Goal: Information Seeking & Learning: Learn about a topic

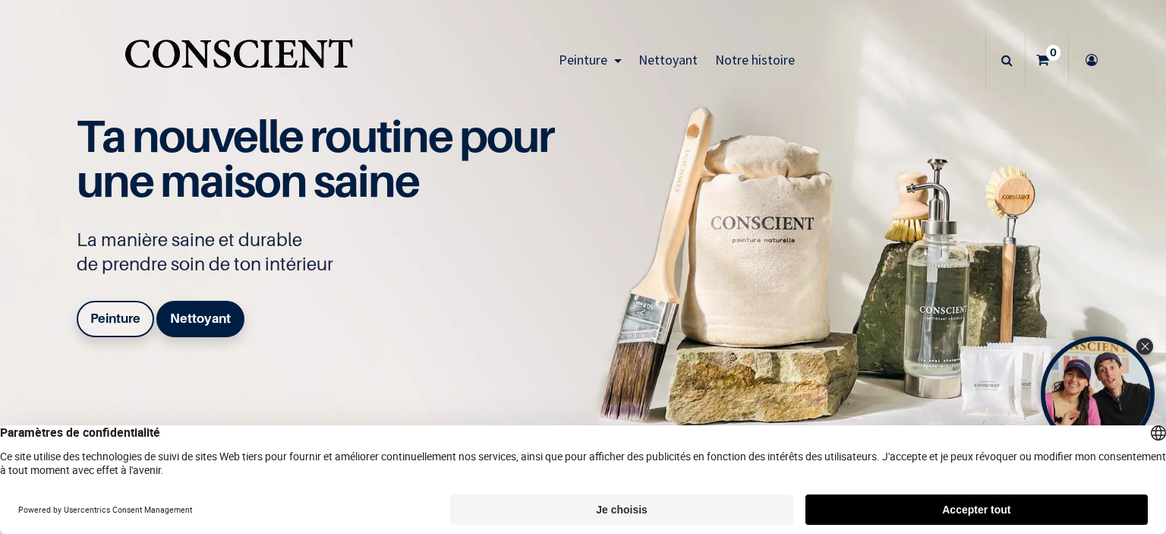
click at [904, 512] on button "Accepter tout" at bounding box center [976, 509] width 342 height 30
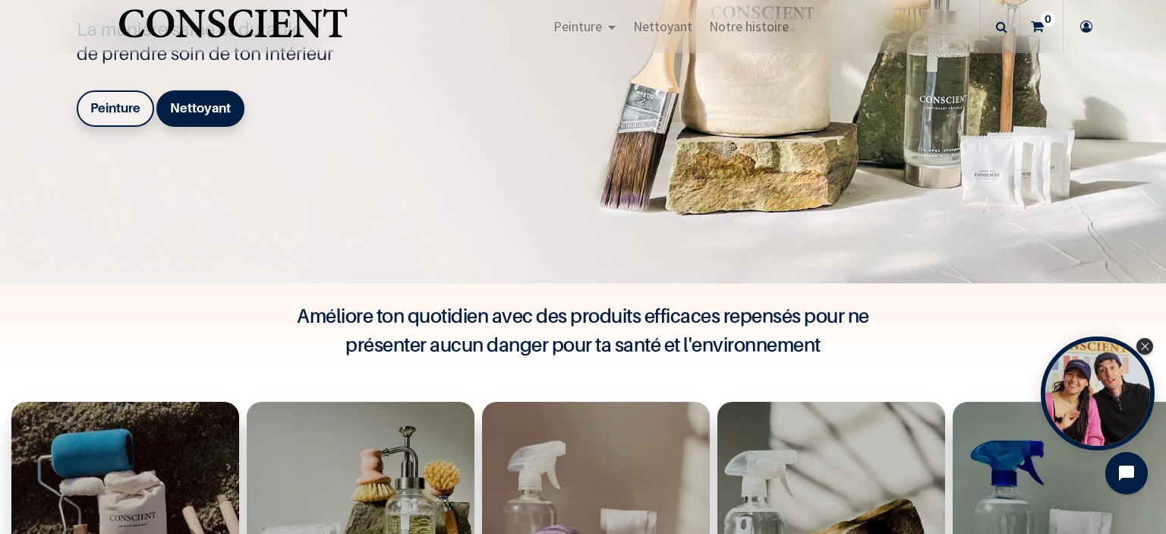
scroll to position [389, 0]
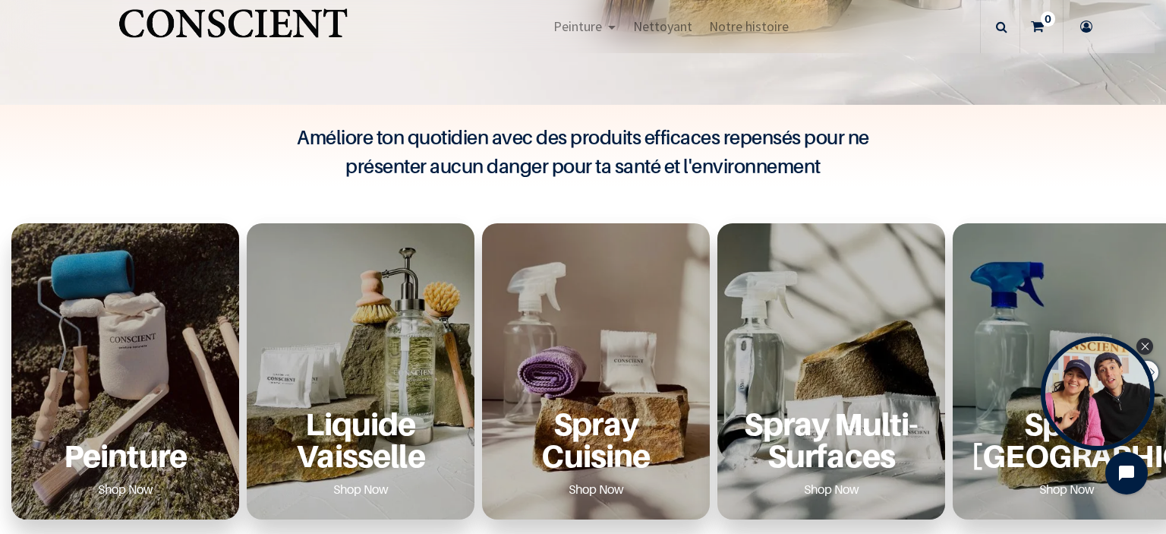
click at [188, 358] on div "Peinture Shop Now" at bounding box center [125, 371] width 228 height 296
click at [122, 447] on p "Peinture" at bounding box center [125, 455] width 191 height 31
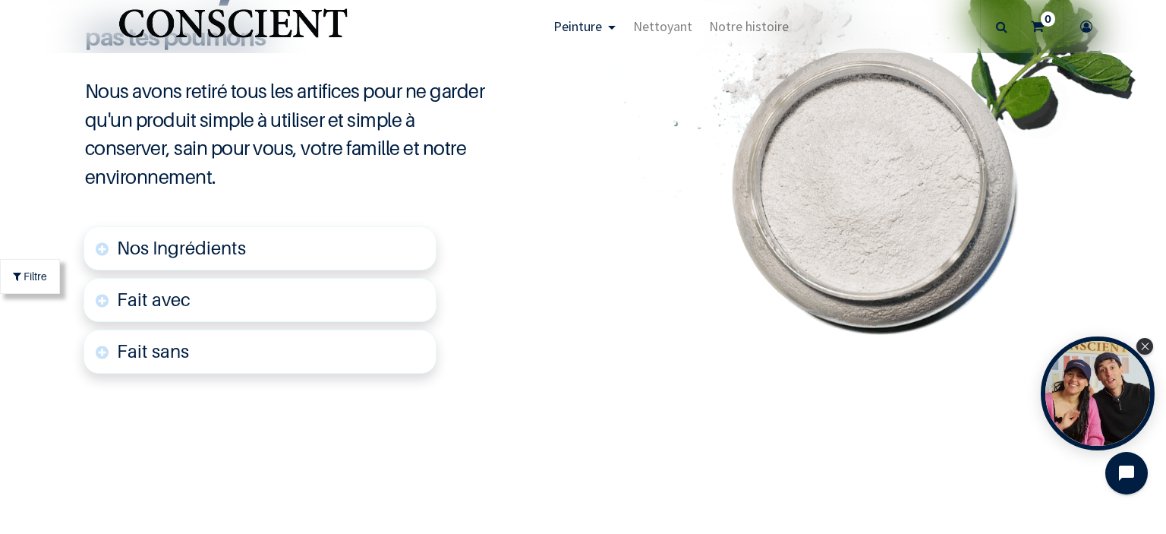
scroll to position [3661, 0]
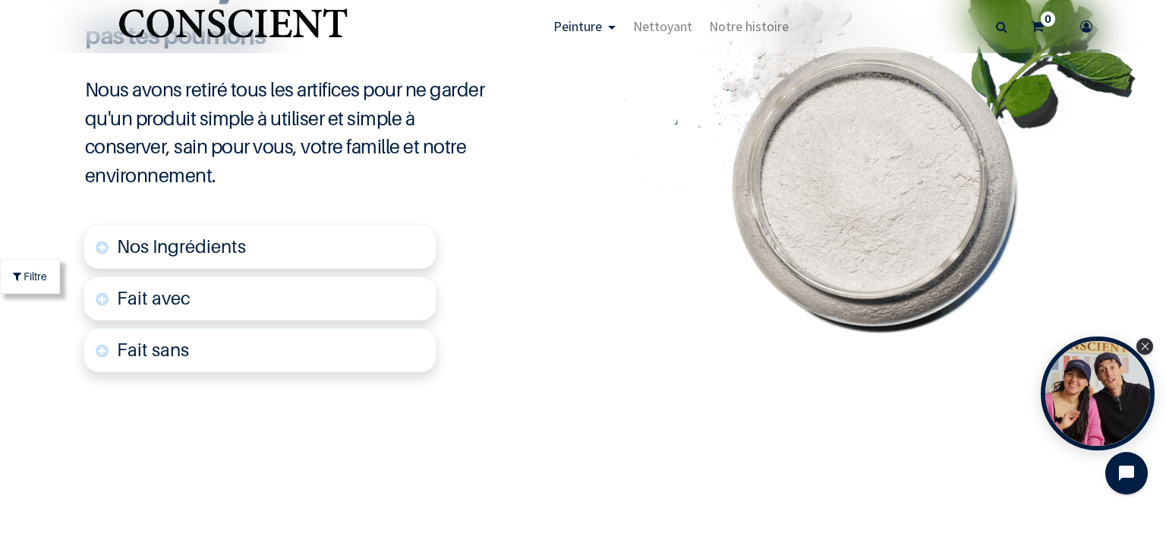
click at [320, 251] on link "Nos Ingrédients" at bounding box center [260, 247] width 353 height 44
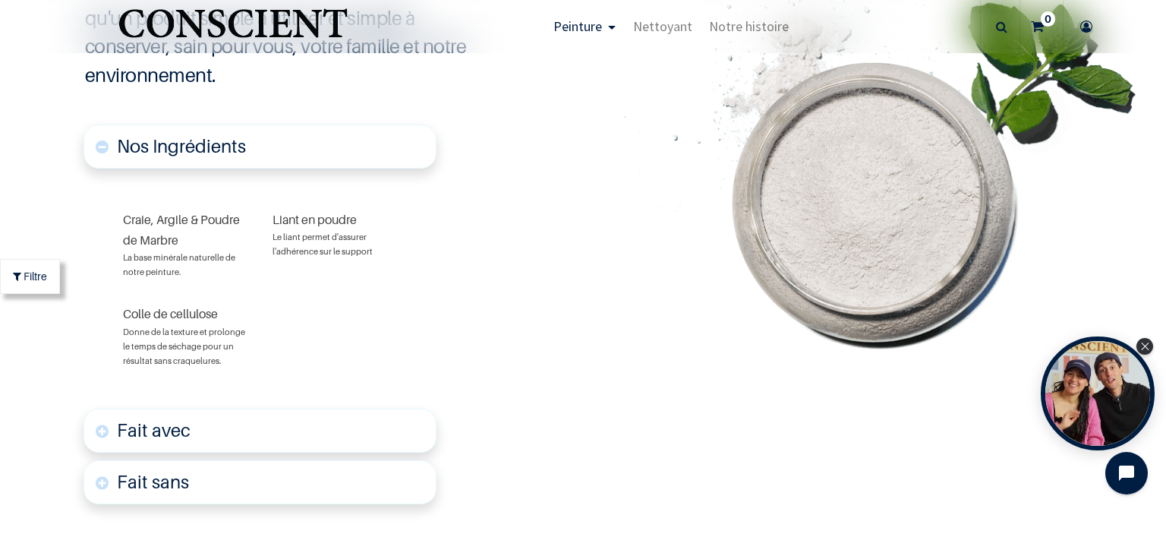
scroll to position [3778, 0]
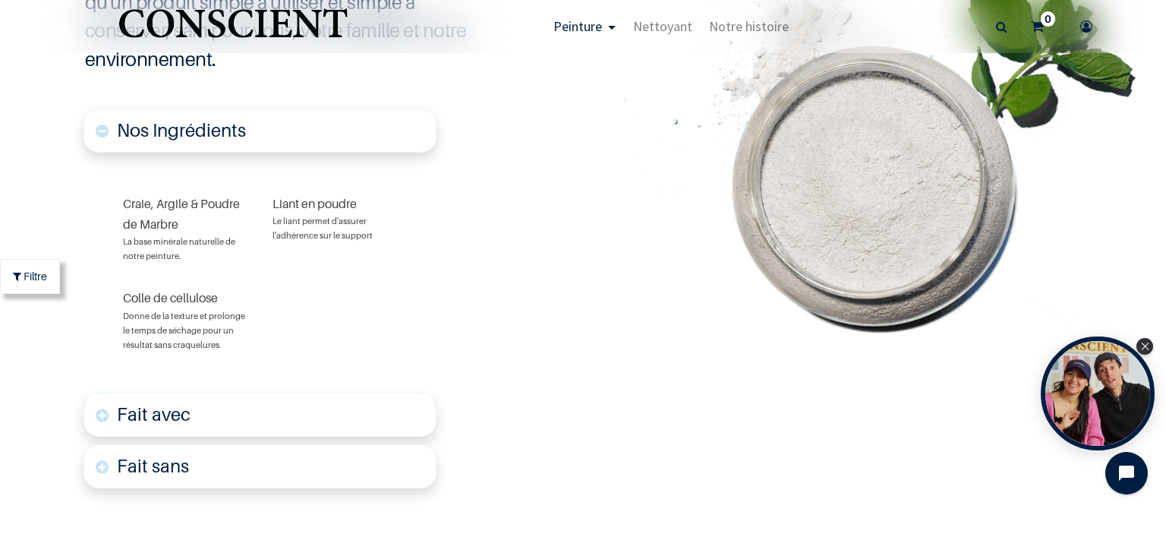
click at [264, 415] on link "Fait avec" at bounding box center [260, 414] width 353 height 44
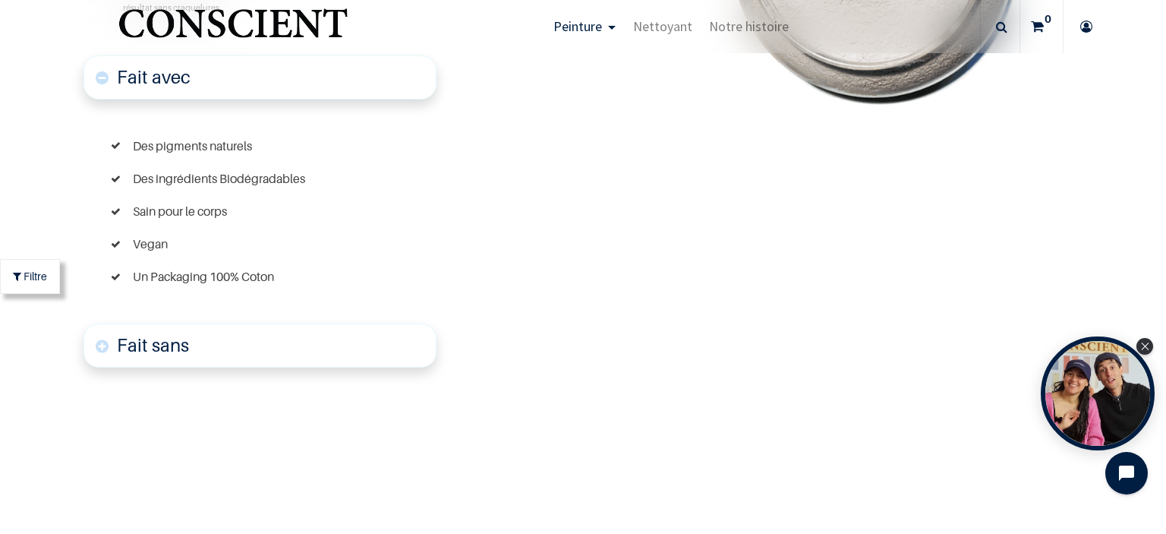
scroll to position [4123, 0]
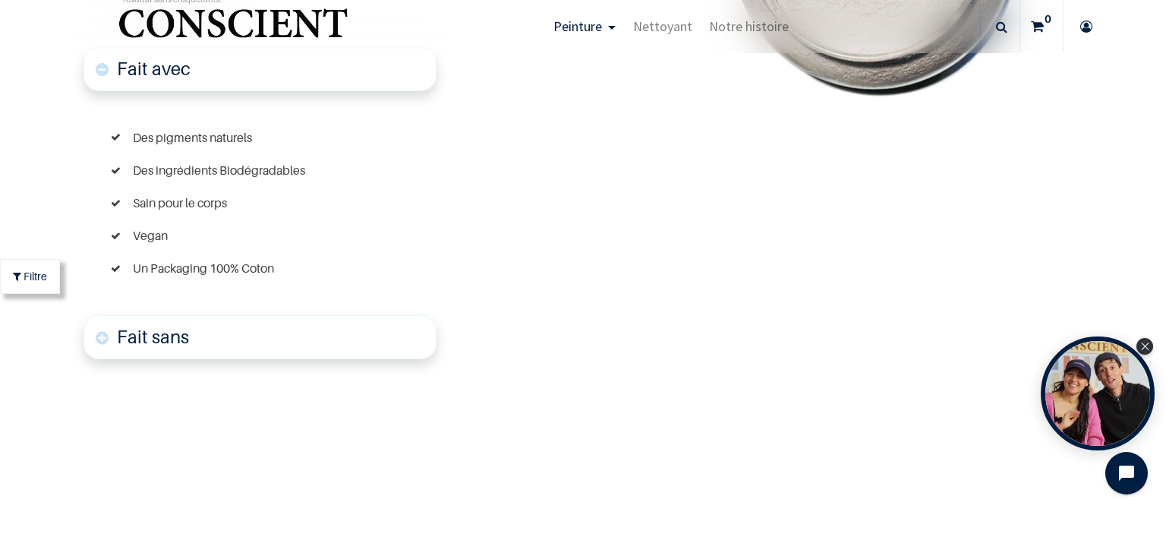
click at [263, 359] on div "Fait sans Produits chimiques dangereux Matières non recyclables Colle d'origine…" at bounding box center [260, 337] width 353 height 52
click at [258, 342] on link "Fait sans" at bounding box center [260, 337] width 353 height 44
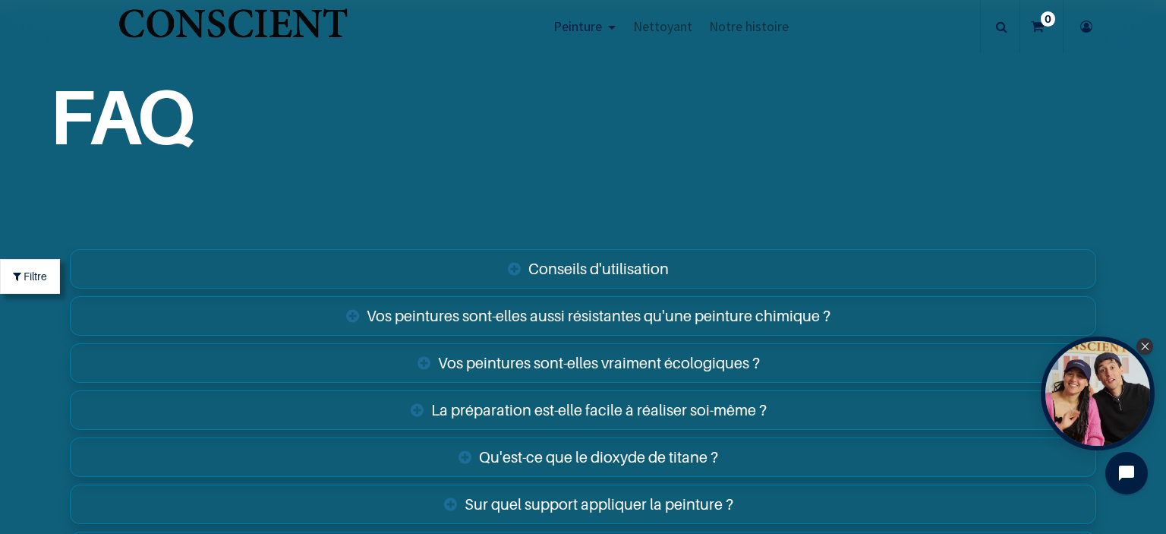
scroll to position [5900, 0]
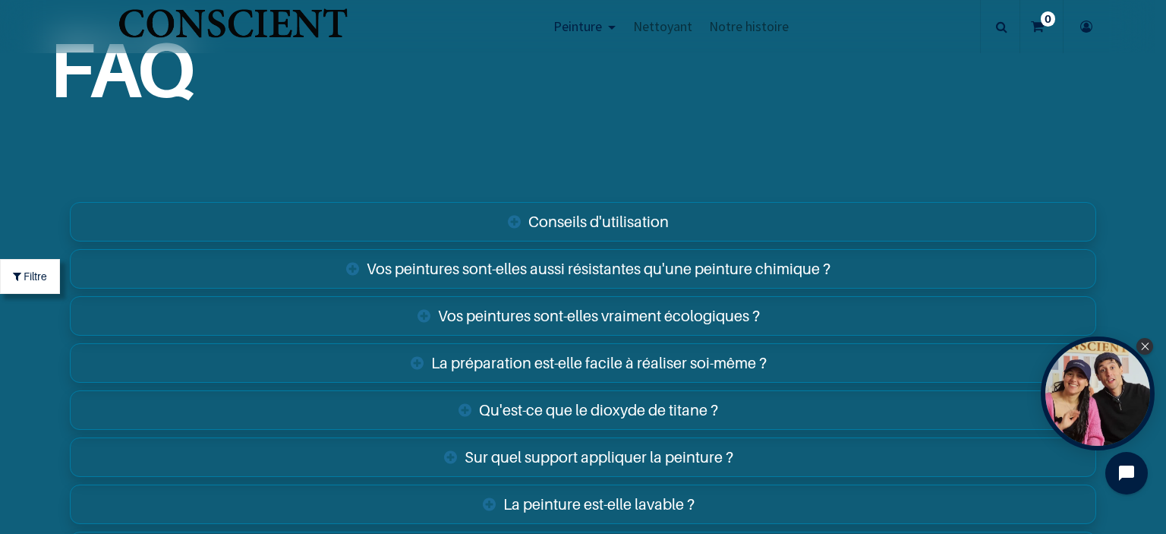
click at [364, 260] on link "Vos peintures sont-elles aussi résistantes qu'une peinture chimique ?" at bounding box center [583, 268] width 1026 height 39
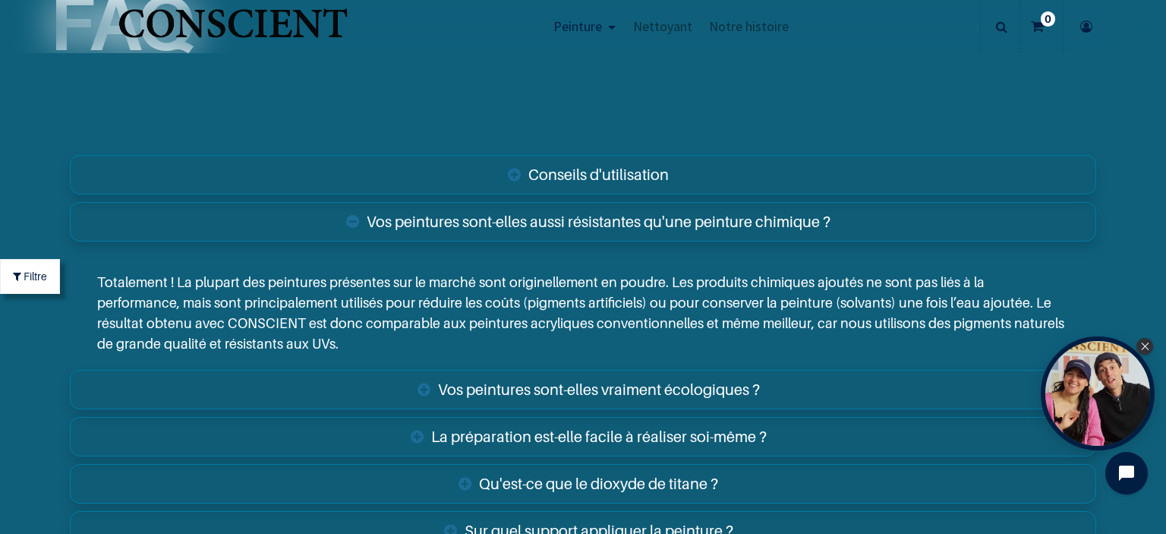
scroll to position [5955, 0]
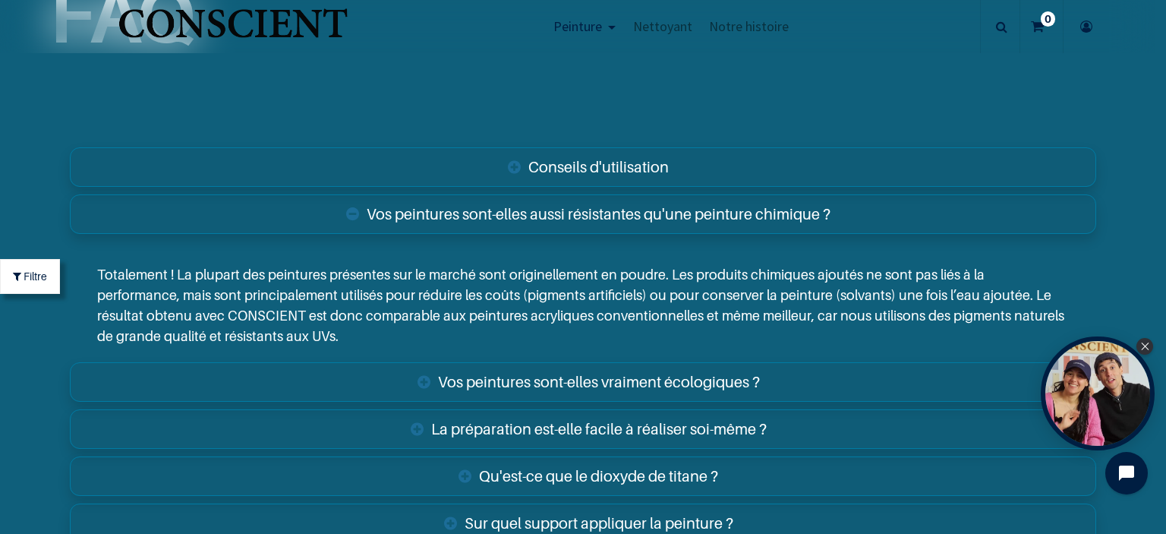
click at [558, 169] on link "Conseils d'utilisation" at bounding box center [583, 166] width 1026 height 39
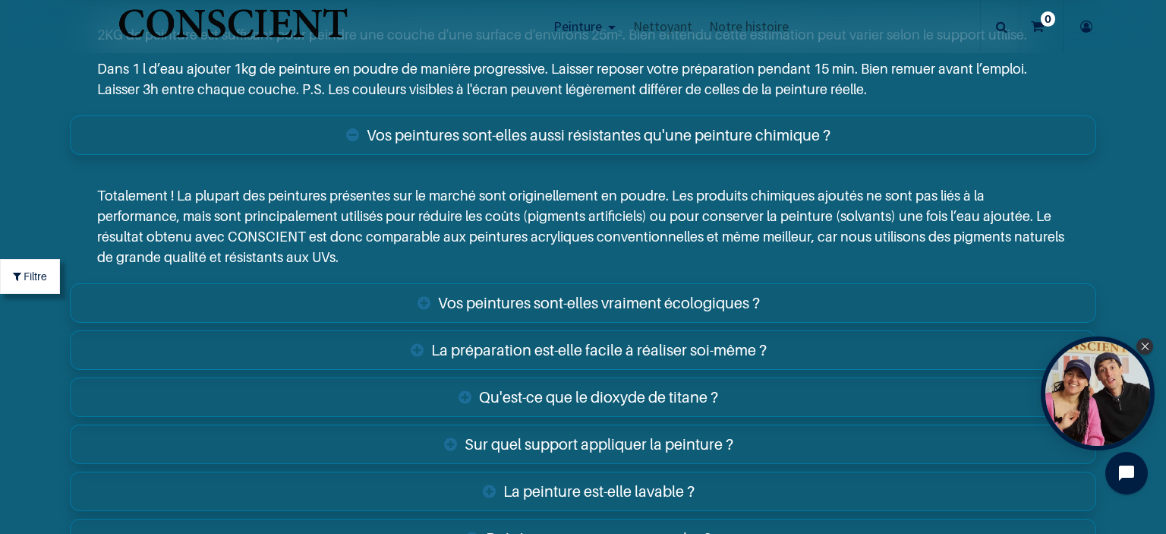
scroll to position [6160, 0]
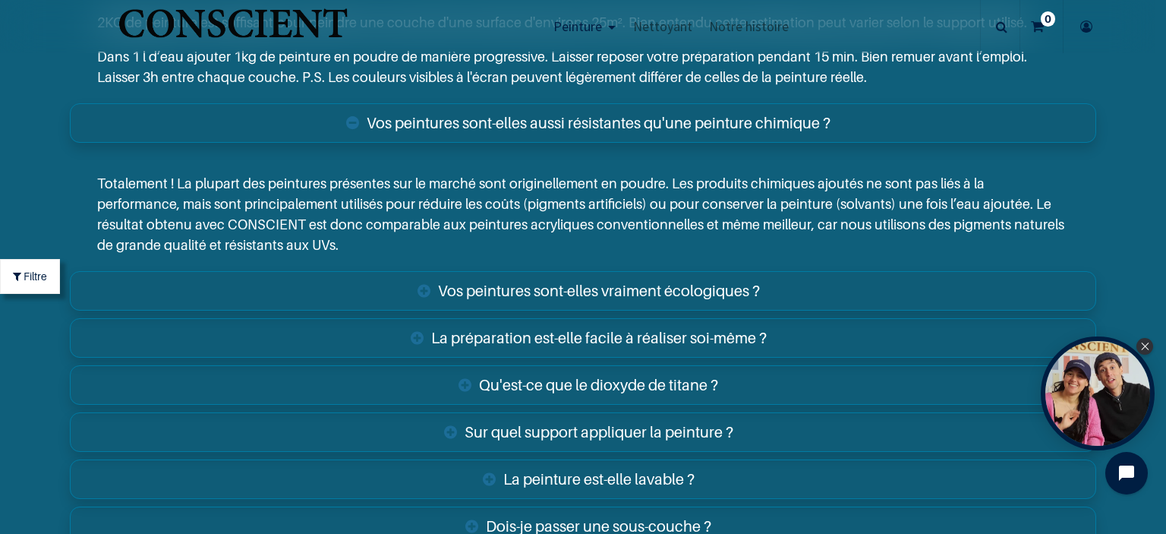
click at [537, 291] on link "Vos peintures sont-elles vraiment écologiques ?" at bounding box center [583, 290] width 1026 height 39
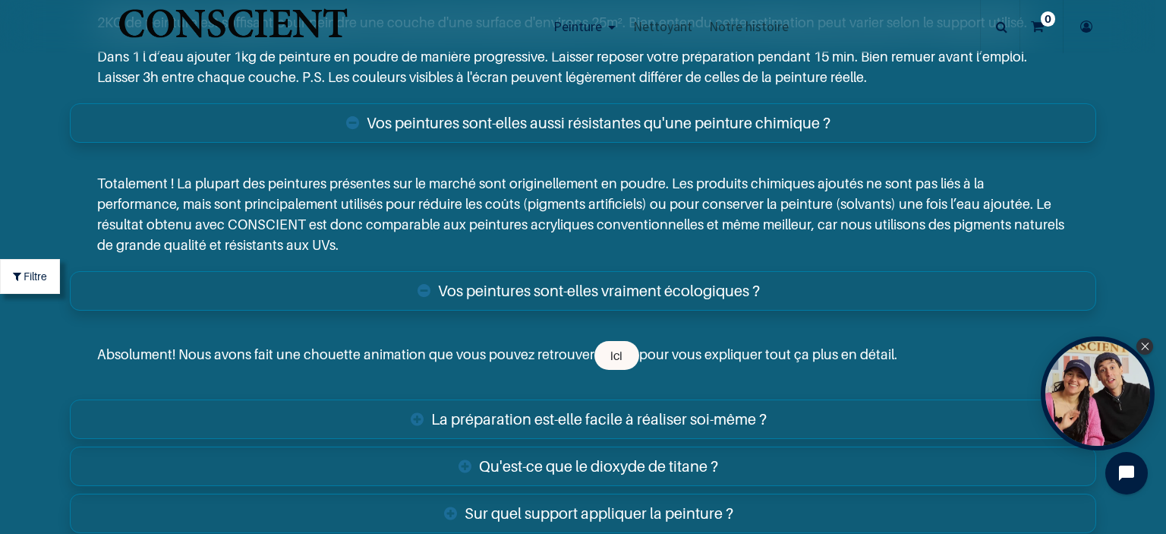
click at [601, 370] on div "Absolument! Nous avons fait une chouette animation que vous pouvez retrouver ic…" at bounding box center [583, 355] width 1026 height 80
click at [568, 456] on link "Qu'est-ce que le dioxyde de titane ?" at bounding box center [583, 465] width 1026 height 39
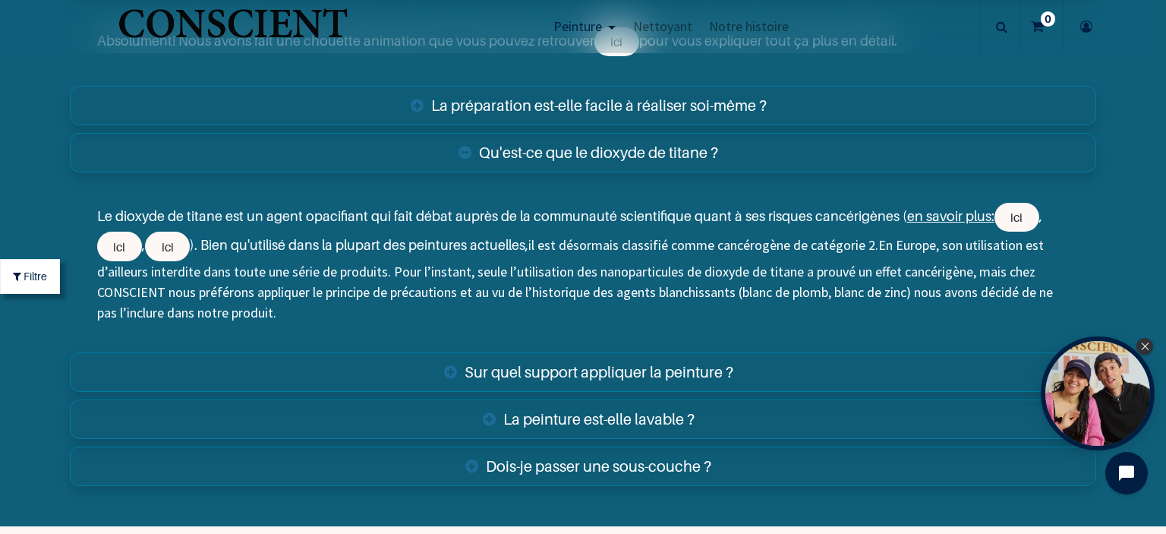
scroll to position [6482, 0]
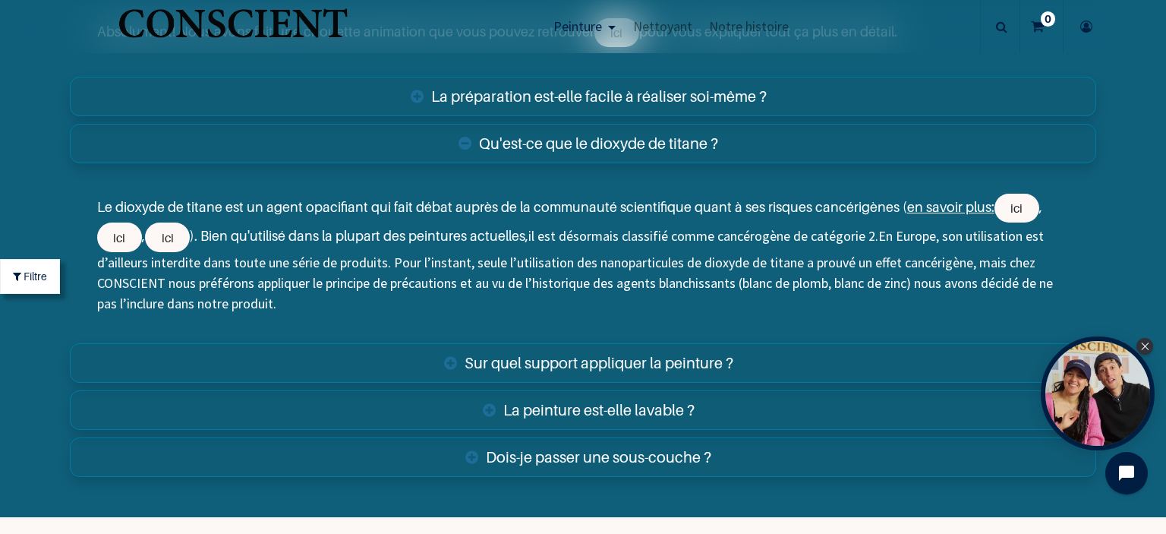
click at [572, 358] on link "Sur quel support appliquer la peinture ?" at bounding box center [583, 362] width 1026 height 39
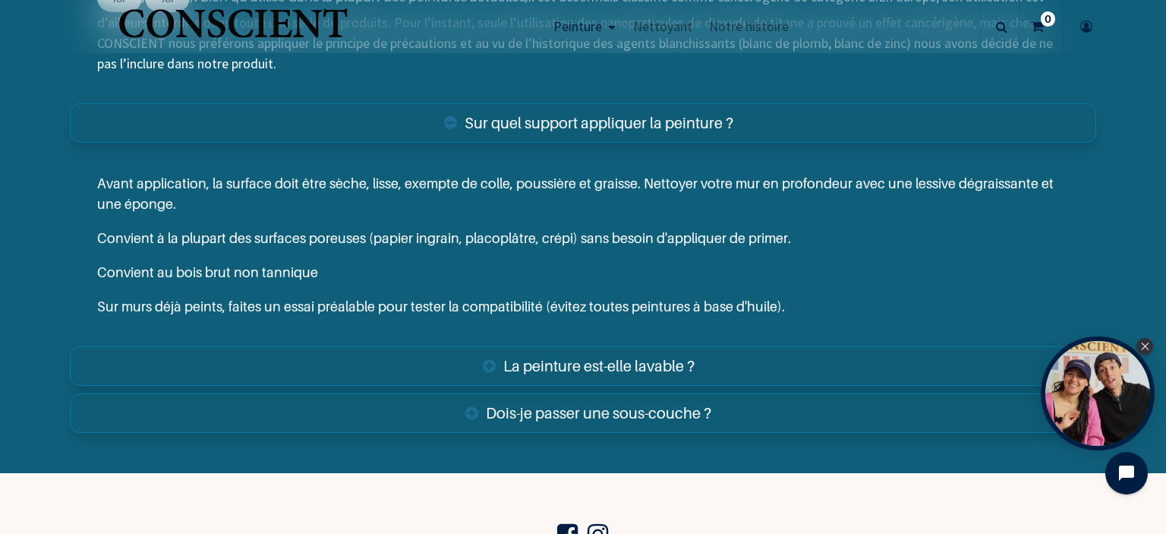
scroll to position [6824, 0]
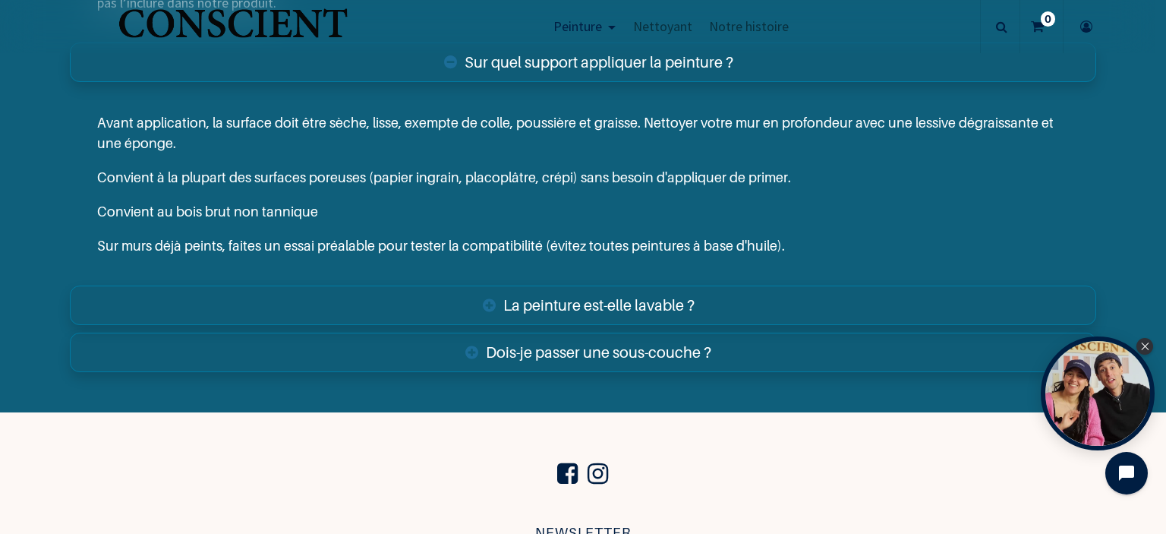
click at [560, 310] on link "La peinture est-elle lavable ?" at bounding box center [583, 304] width 1026 height 39
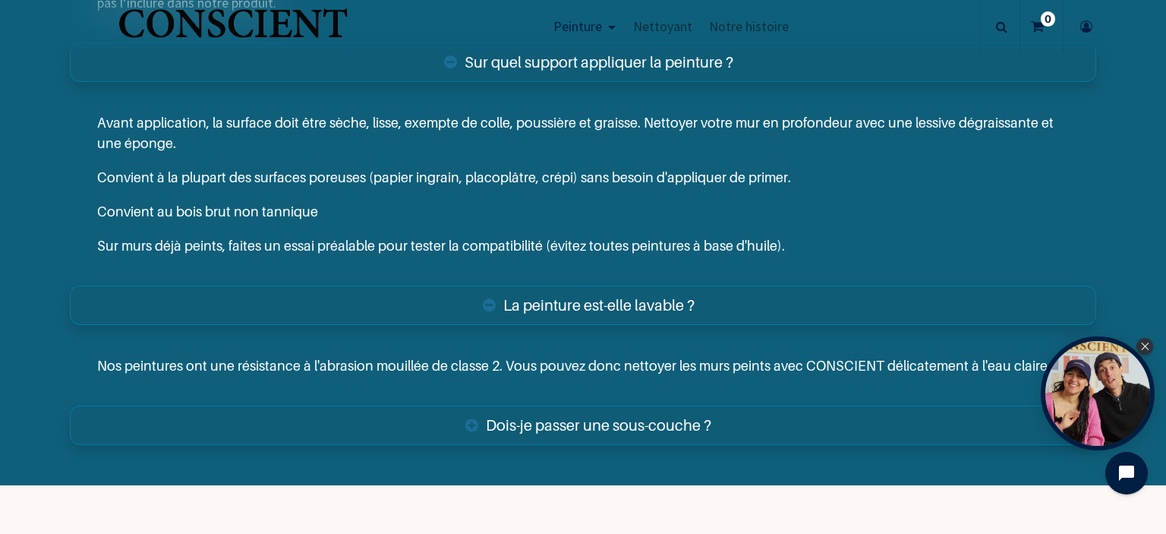
click at [583, 419] on link "Dois-je passer une sous-couche ?" at bounding box center [583, 424] width 1026 height 39
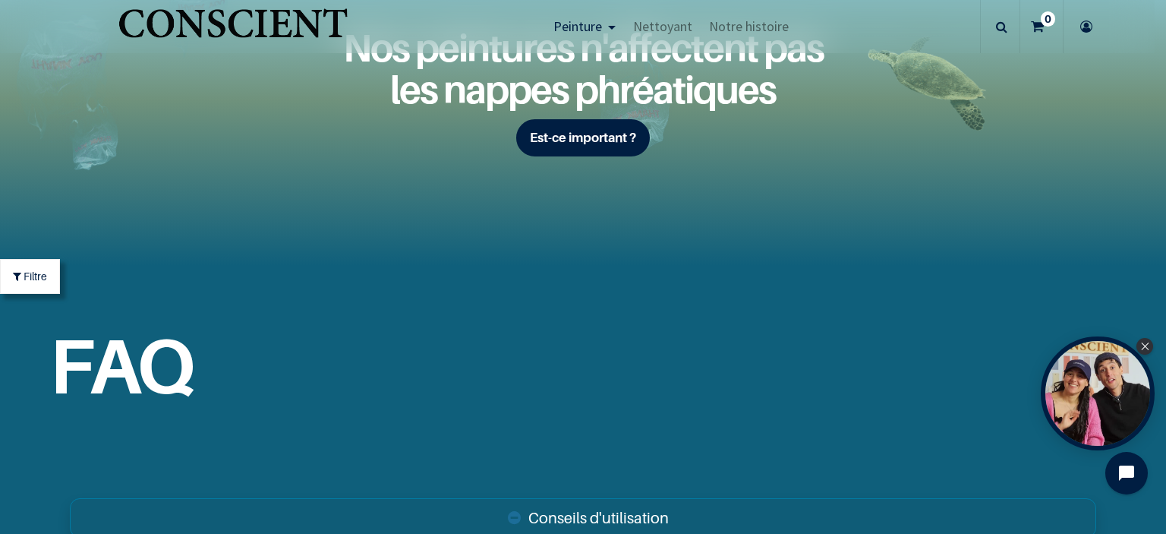
scroll to position [5603, 0]
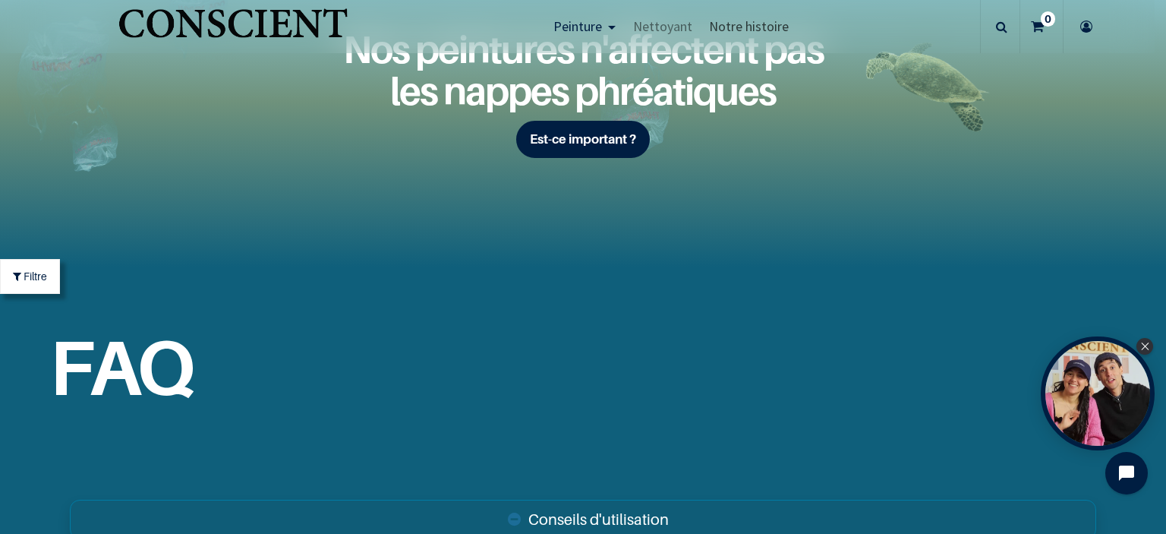
click at [735, 30] on span "Notre histoire" at bounding box center [749, 25] width 80 height 17
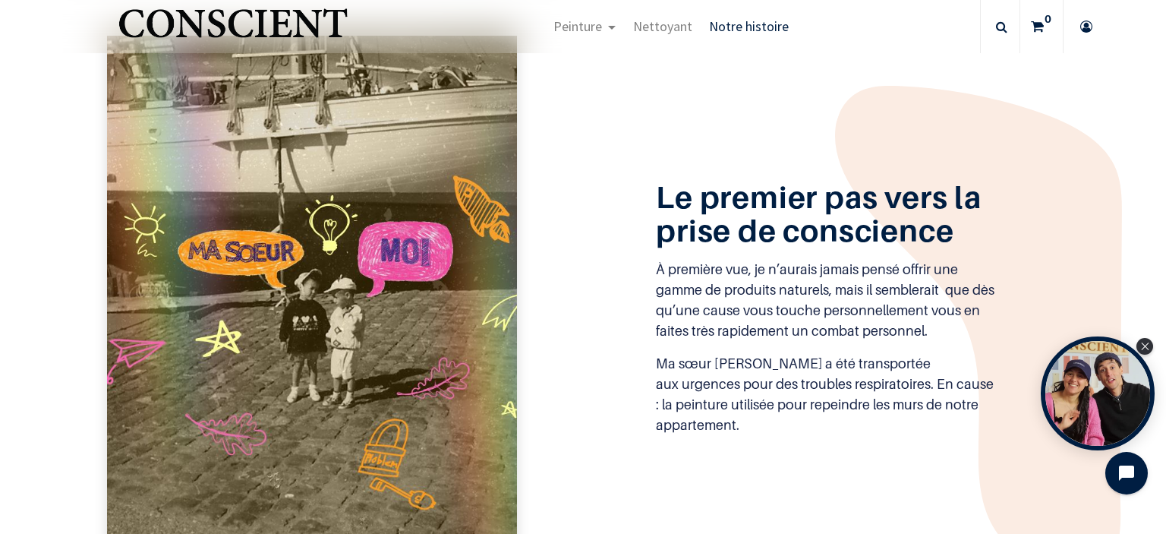
scroll to position [737, 0]
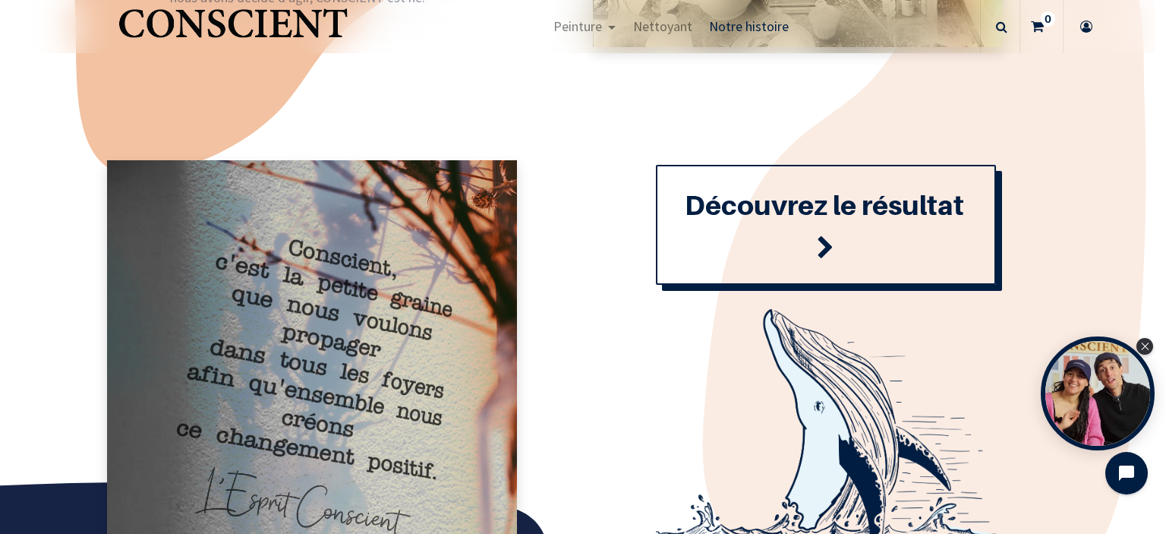
scroll to position [1657, 0]
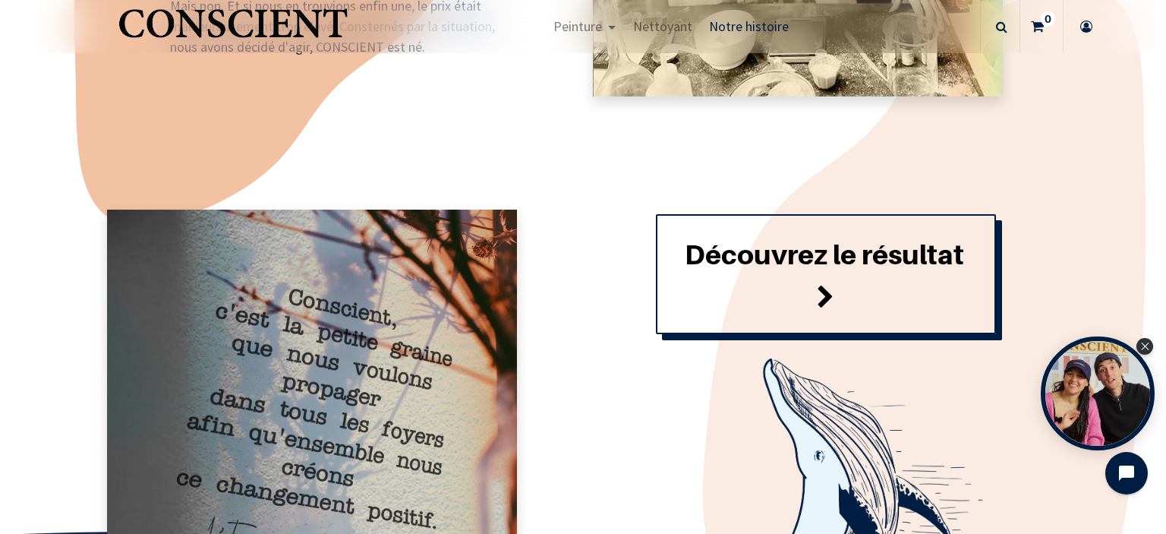
click at [734, 244] on font "Découvrez le résultat" at bounding box center [824, 254] width 279 height 33
click at [827, 248] on font "Découvrez le résultat" at bounding box center [824, 254] width 279 height 33
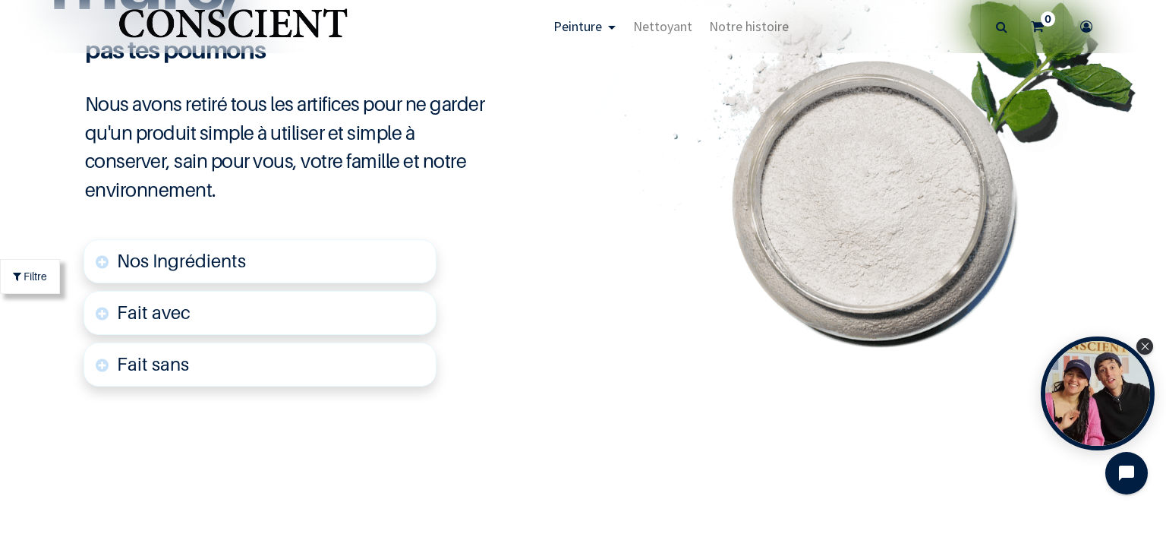
scroll to position [3667, 0]
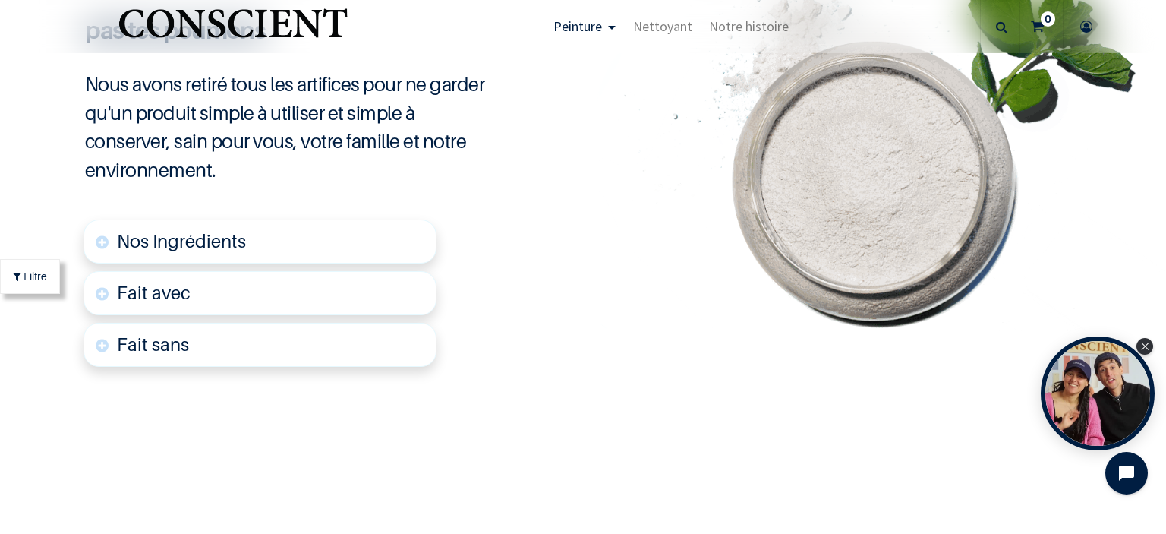
click at [340, 259] on link "Nos Ingrédients" at bounding box center [260, 241] width 353 height 44
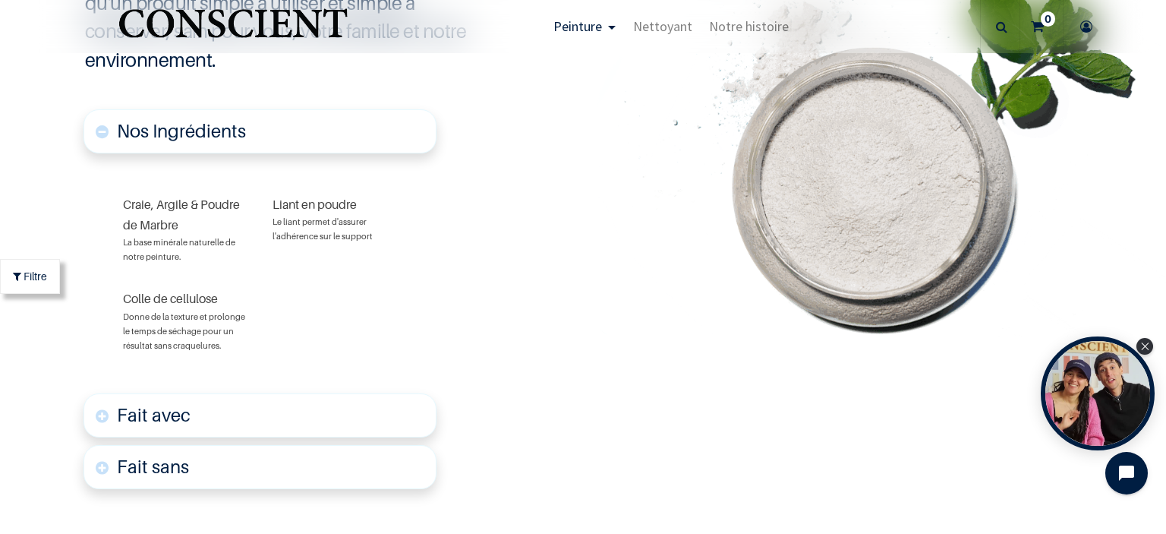
scroll to position [3783, 0]
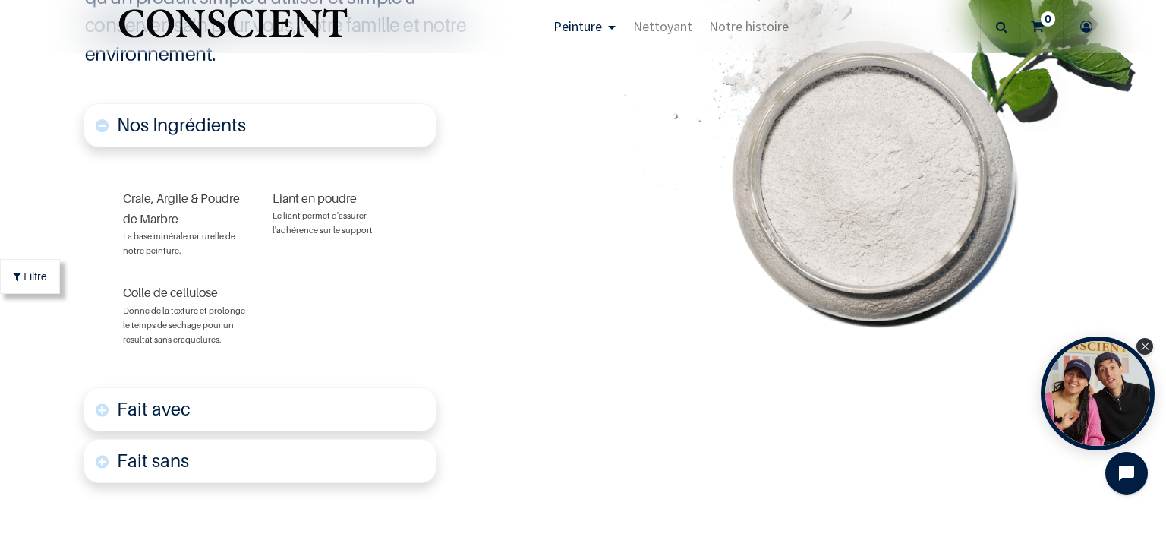
click at [332, 398] on link "Fait avec" at bounding box center [260, 409] width 353 height 44
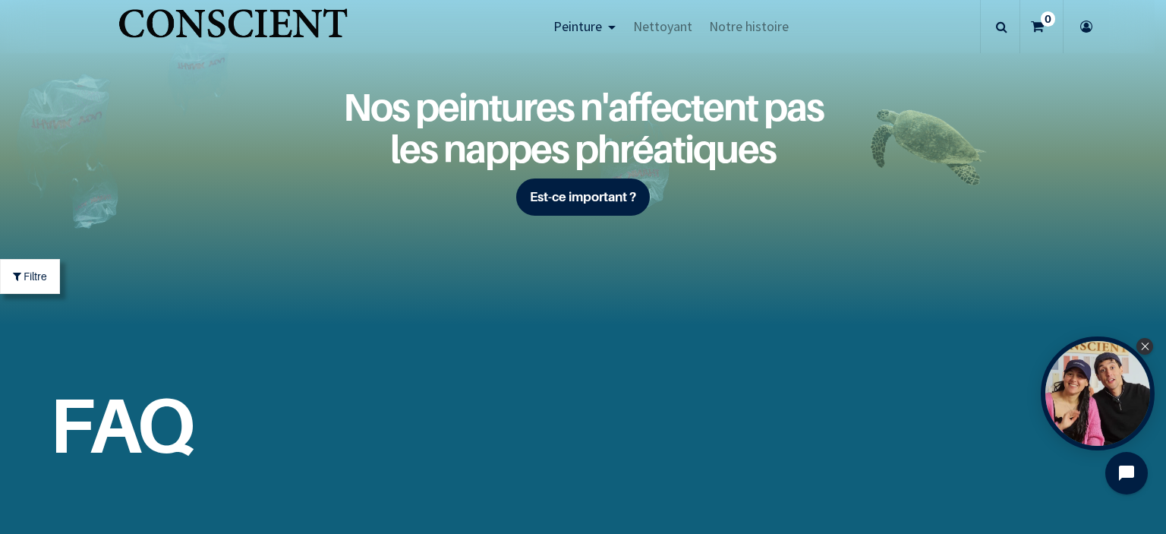
scroll to position [5168, 0]
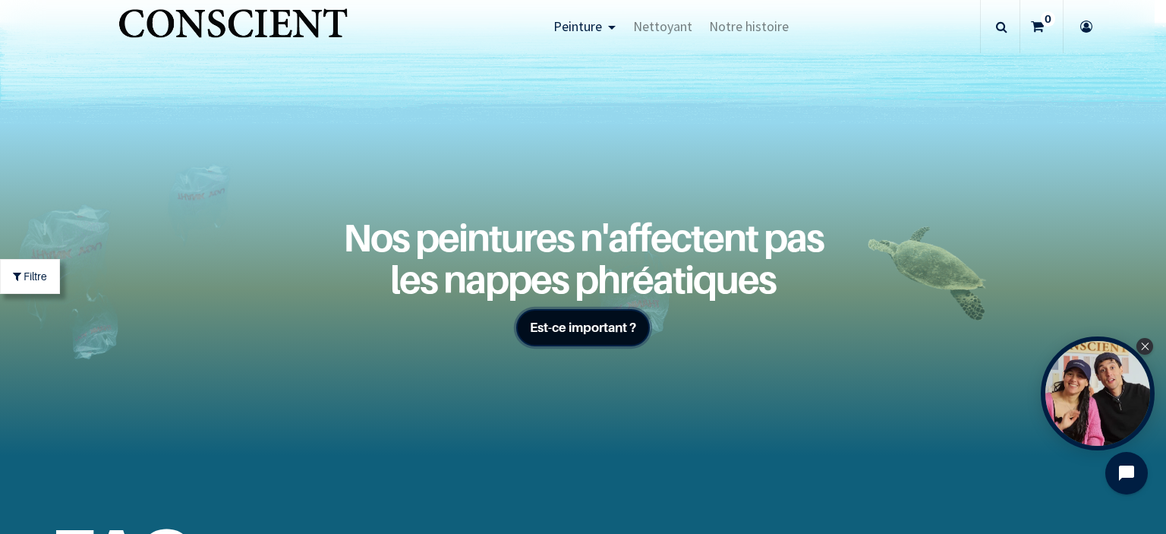
click at [612, 321] on b "Est-ce important ?" at bounding box center [583, 327] width 106 height 15
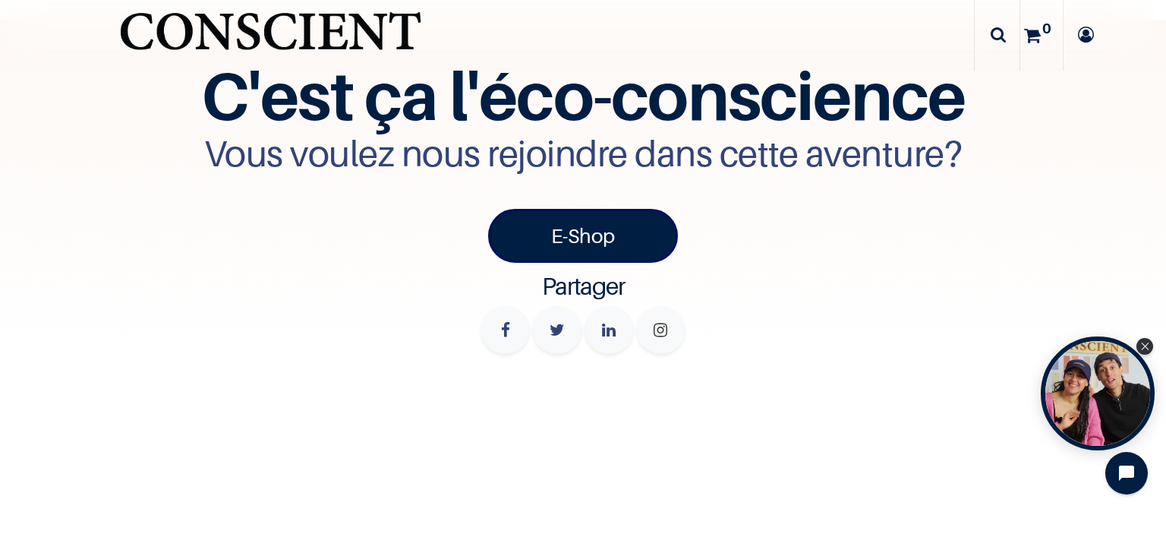
scroll to position [5109, 0]
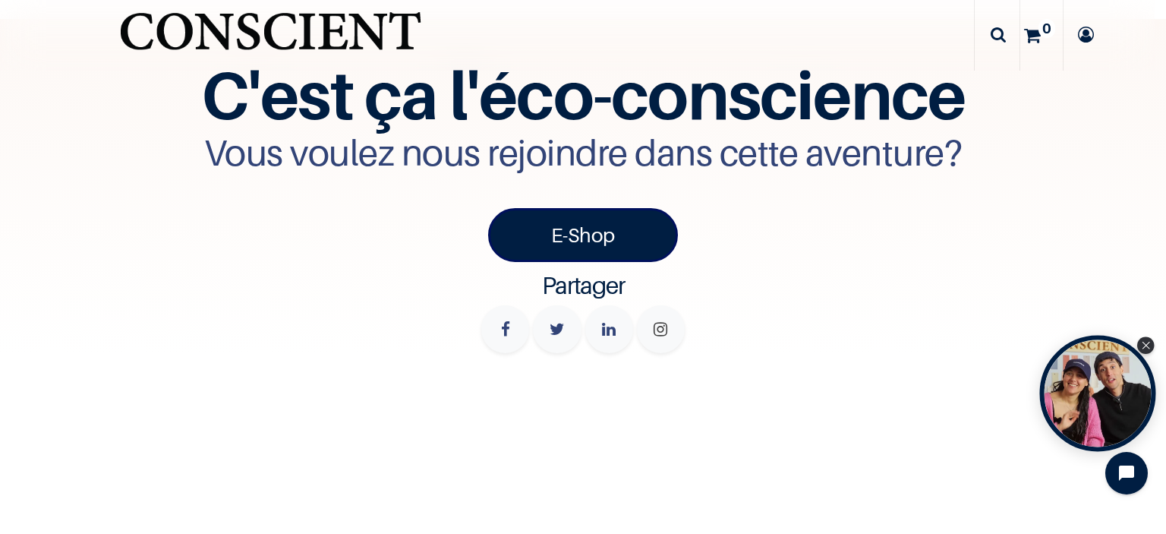
click at [1126, 385] on div "Open Tolstoy widget" at bounding box center [1098, 394] width 116 height 116
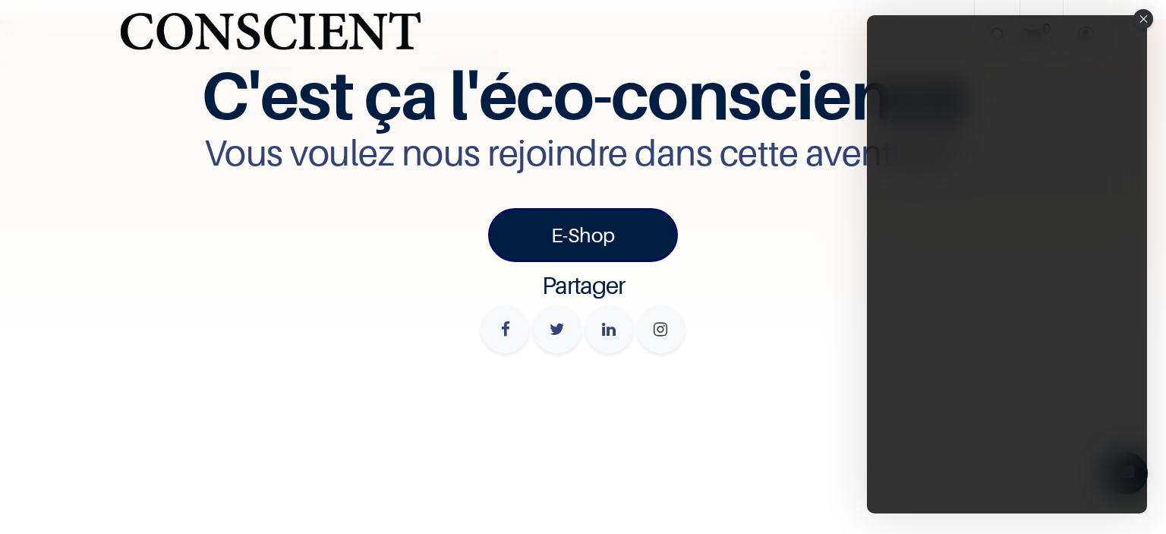
click at [1148, 15] on div "Close" at bounding box center [1143, 19] width 20 height 20
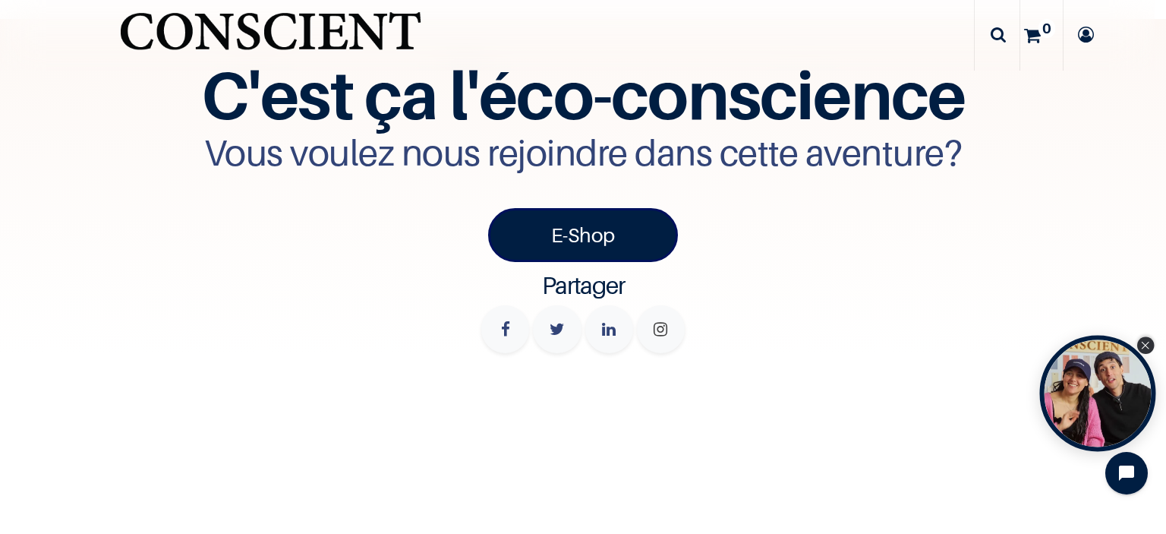
click at [1140, 342] on div "Close Tolstoy widget" at bounding box center [1145, 345] width 17 height 17
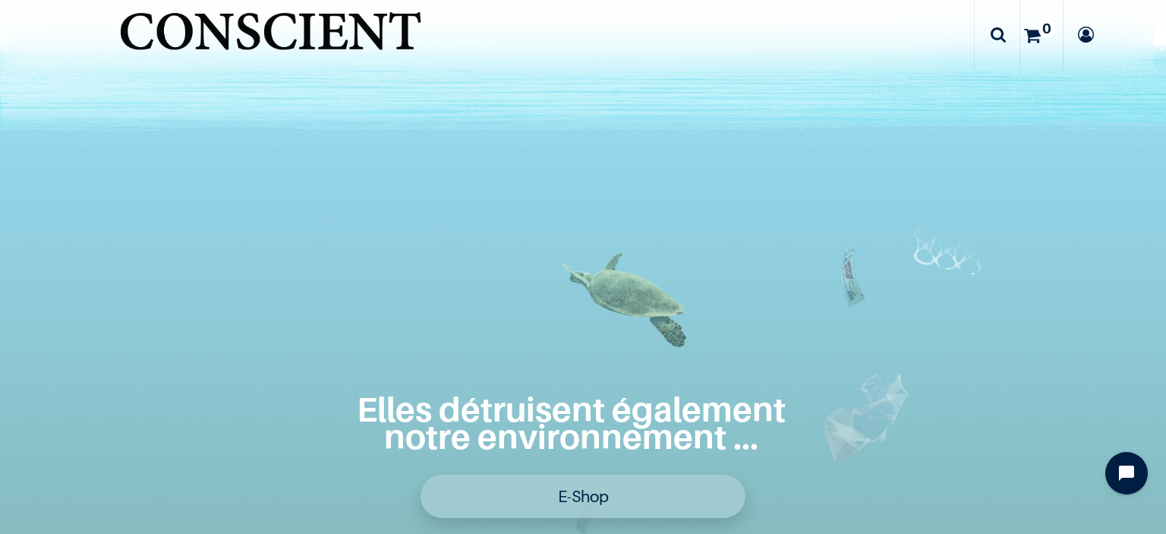
scroll to position [362, 0]
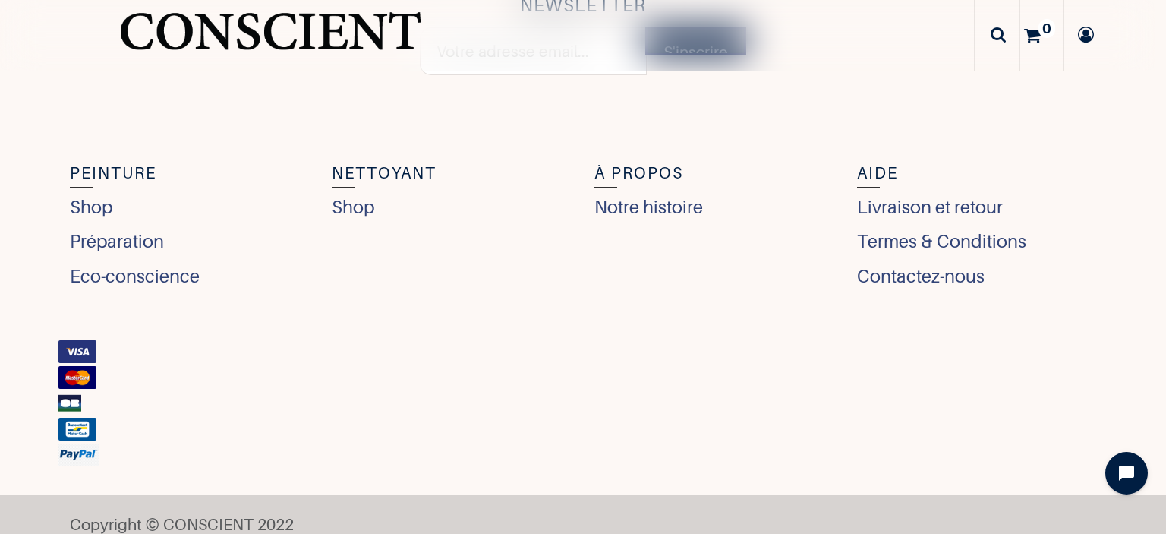
scroll to position [5877, 0]
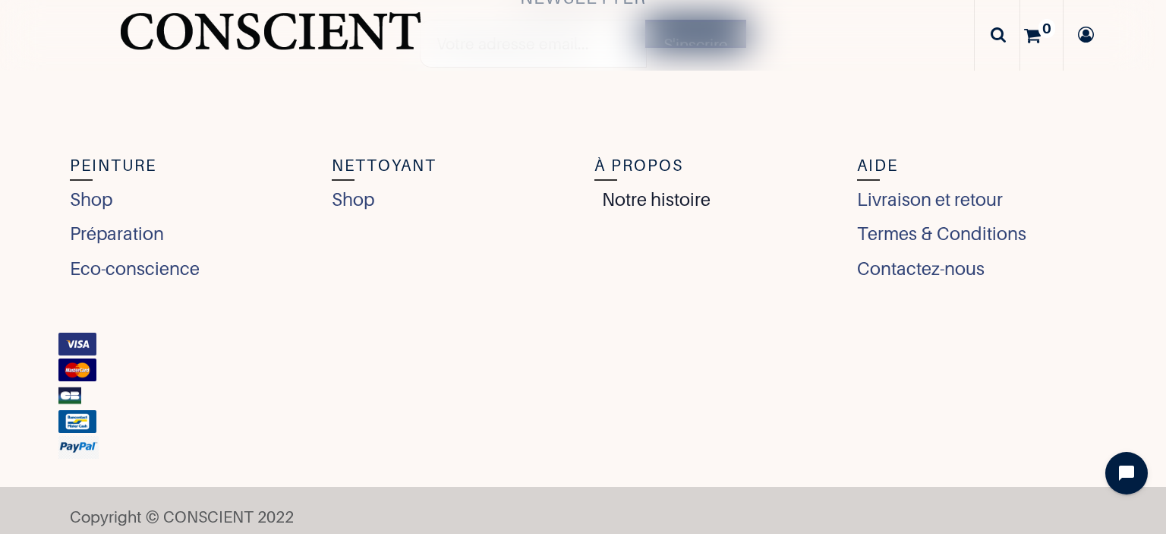
click at [649, 199] on link "Notre histoire" at bounding box center [652, 199] width 116 height 27
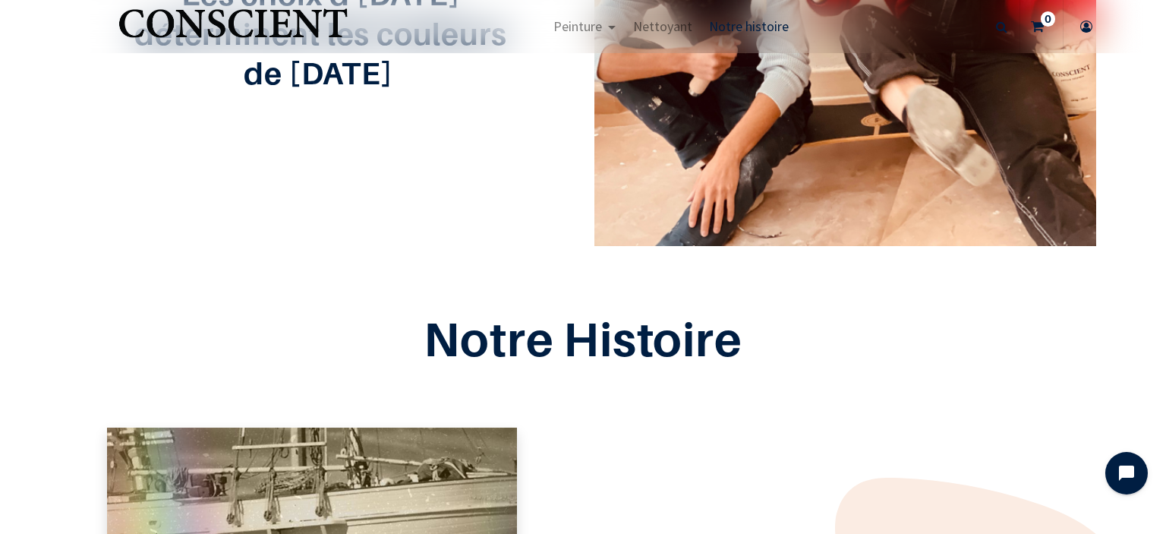
scroll to position [345, 0]
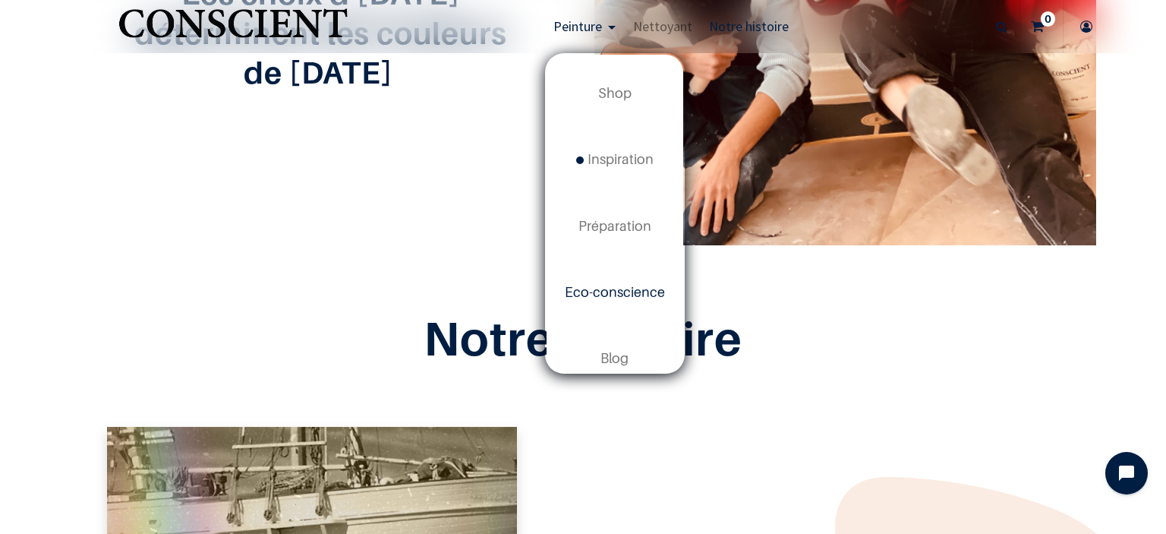
click at [610, 302] on link "Eco-conscience" at bounding box center [615, 293] width 137 height 66
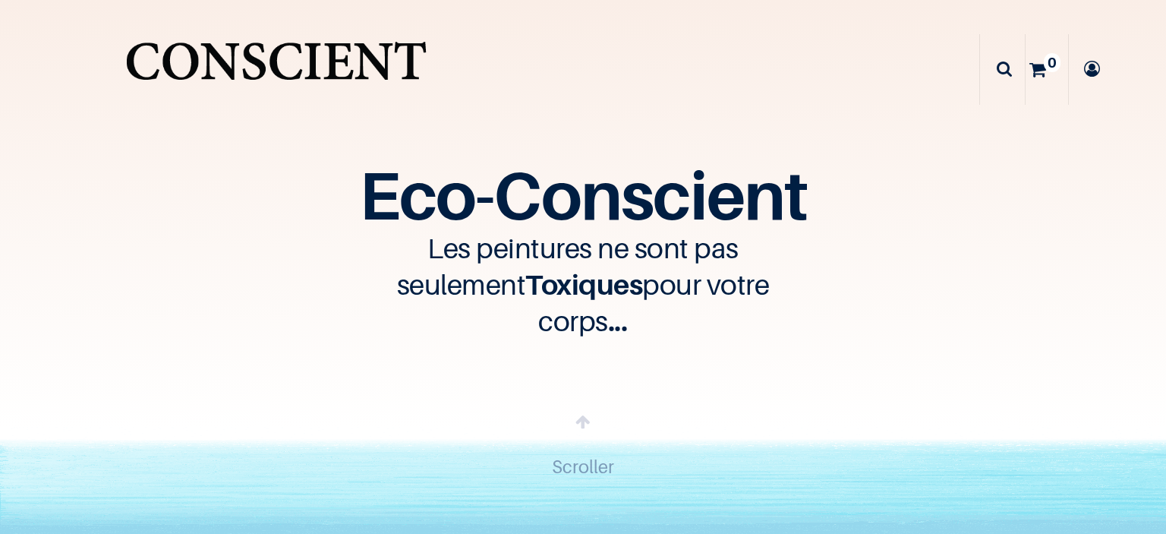
scroll to position [81, 0]
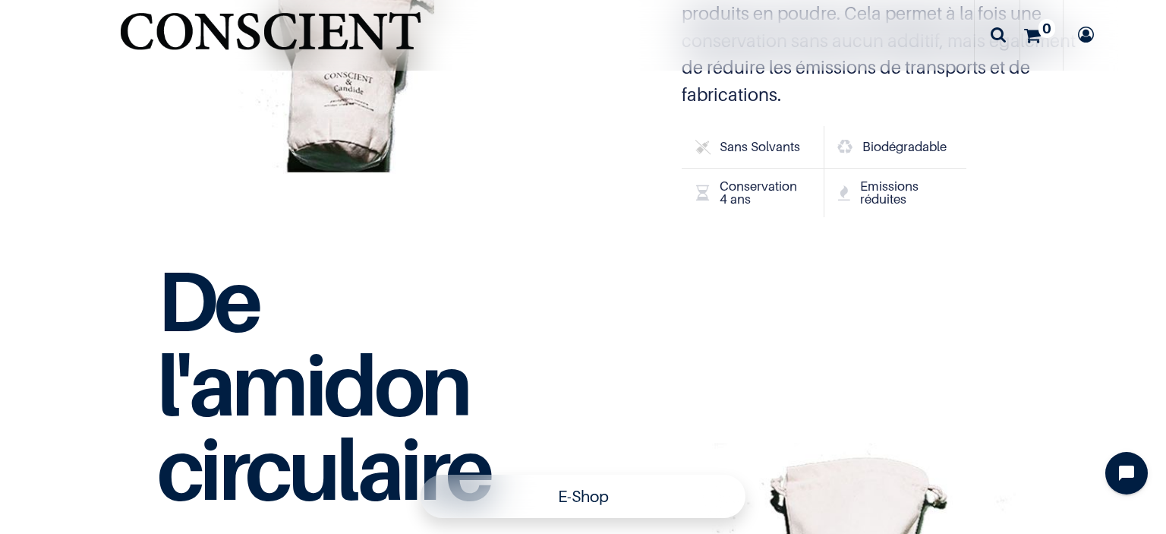
scroll to position [3718, 0]
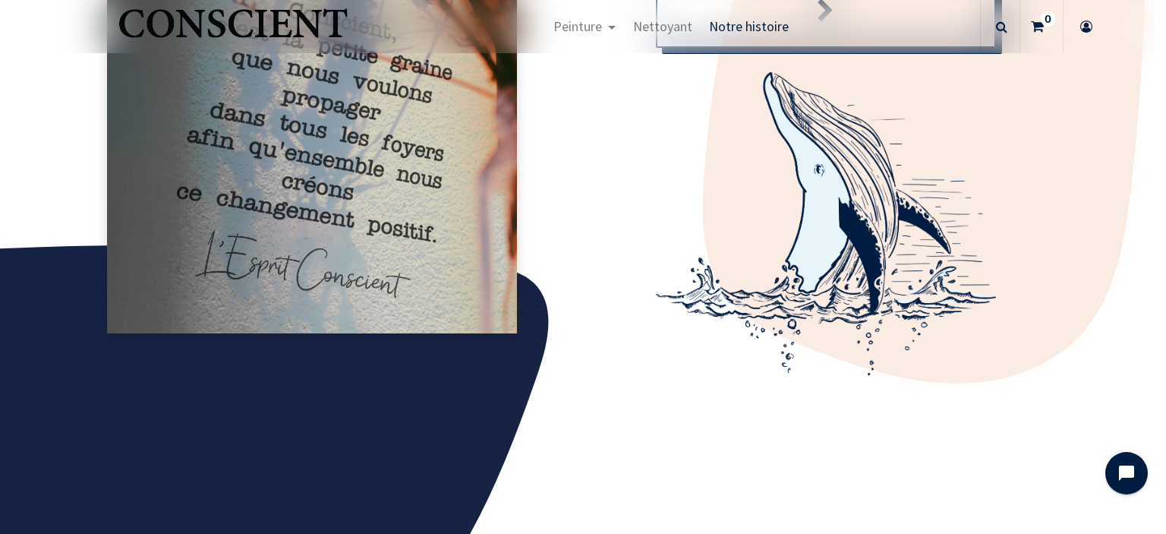
scroll to position [1916, 0]
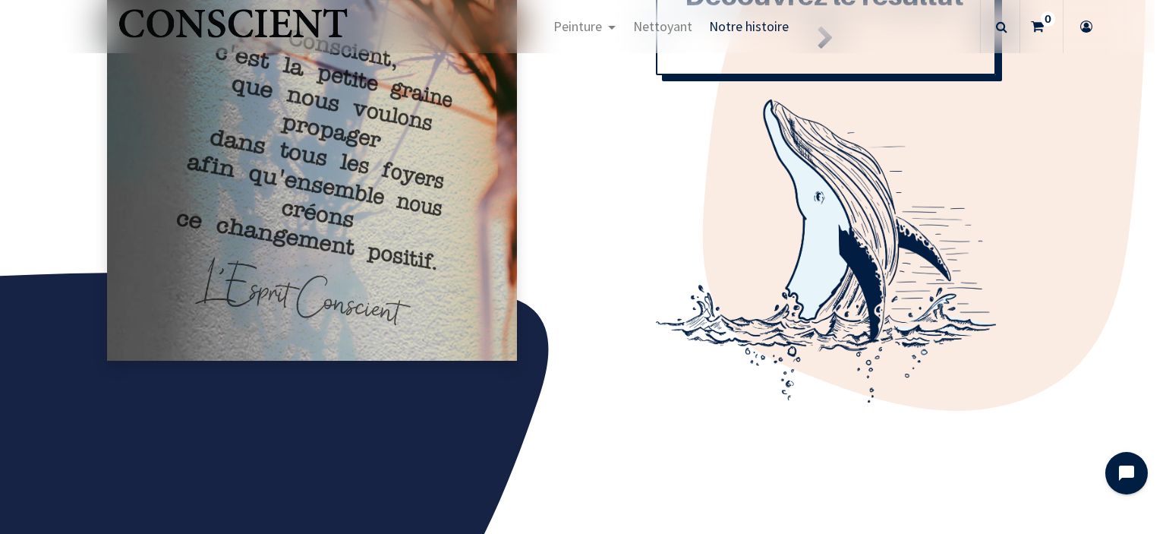
click at [739, 30] on span "Notre histoire" at bounding box center [749, 25] width 80 height 17
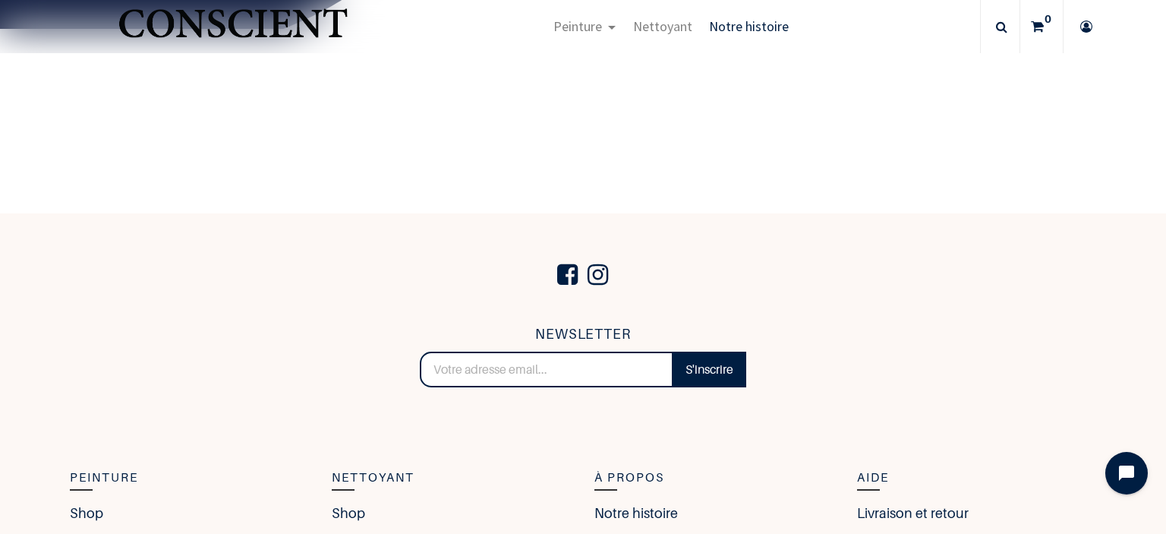
scroll to position [2802, 0]
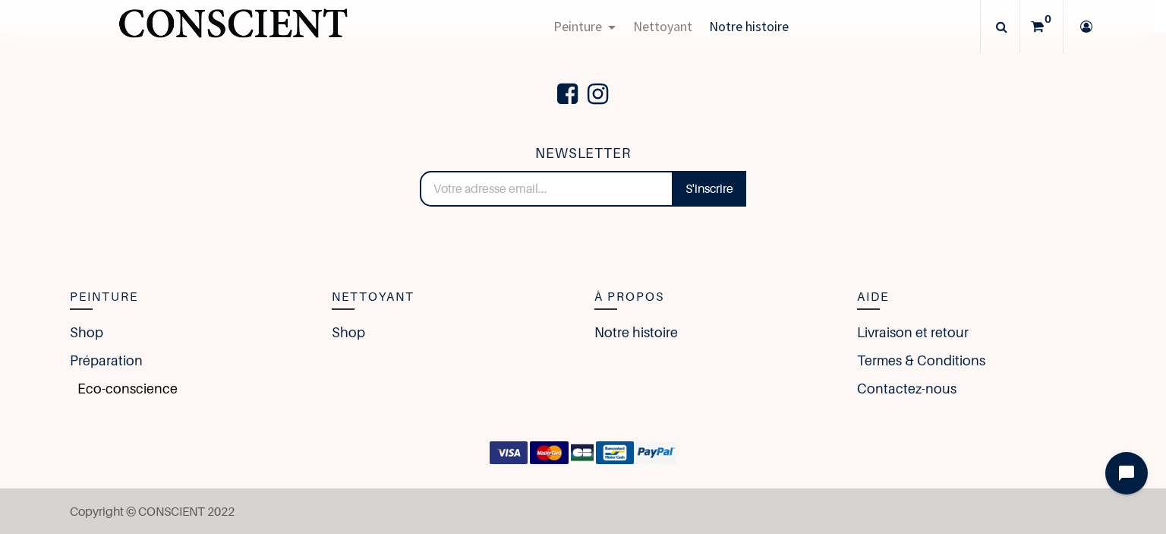
click at [111, 383] on link "Eco-conscience" at bounding box center [124, 388] width 108 height 20
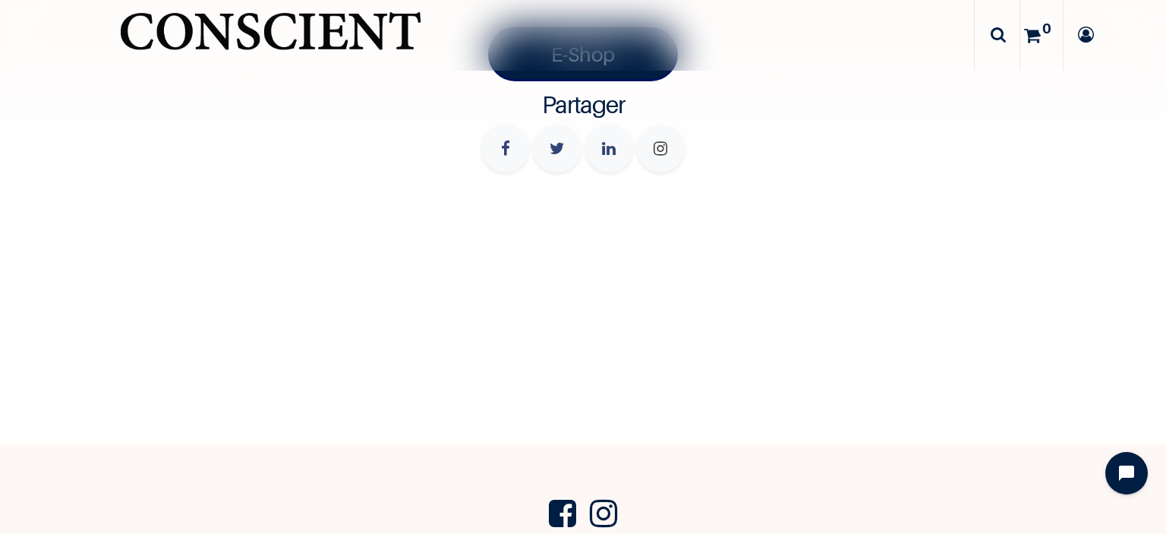
scroll to position [5300, 0]
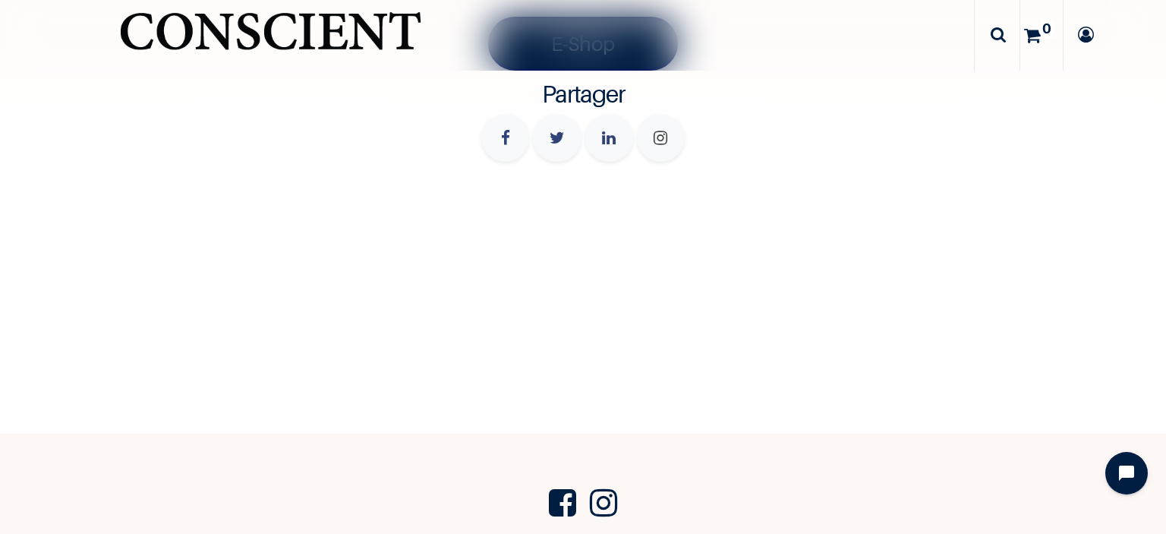
click at [996, 43] on icon at bounding box center [998, 35] width 15 height 70
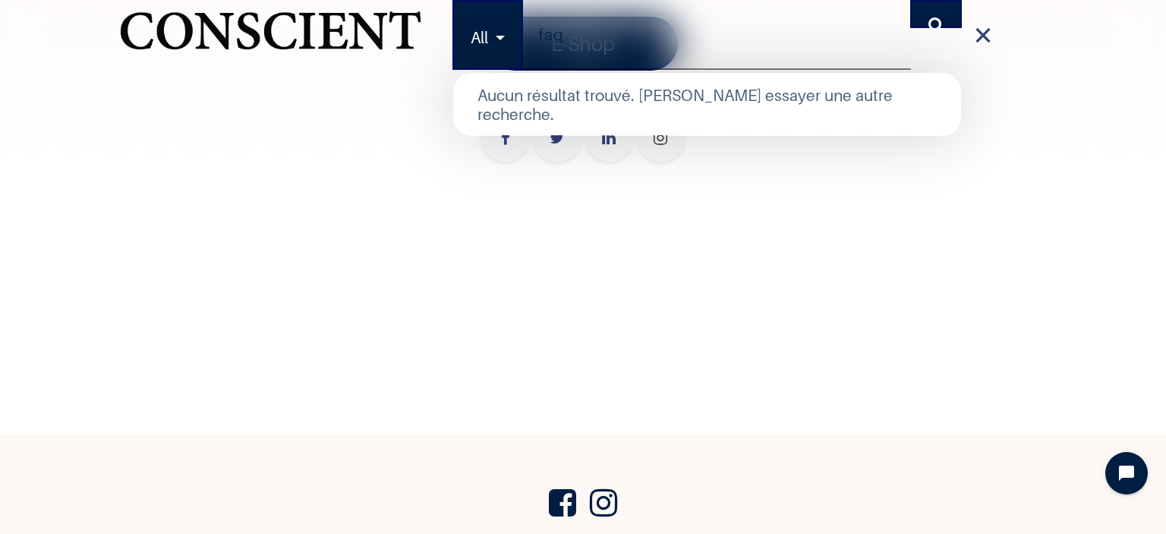
type input "faq"
click at [910, 0] on button "Rechercher" at bounding box center [936, 14] width 52 height 28
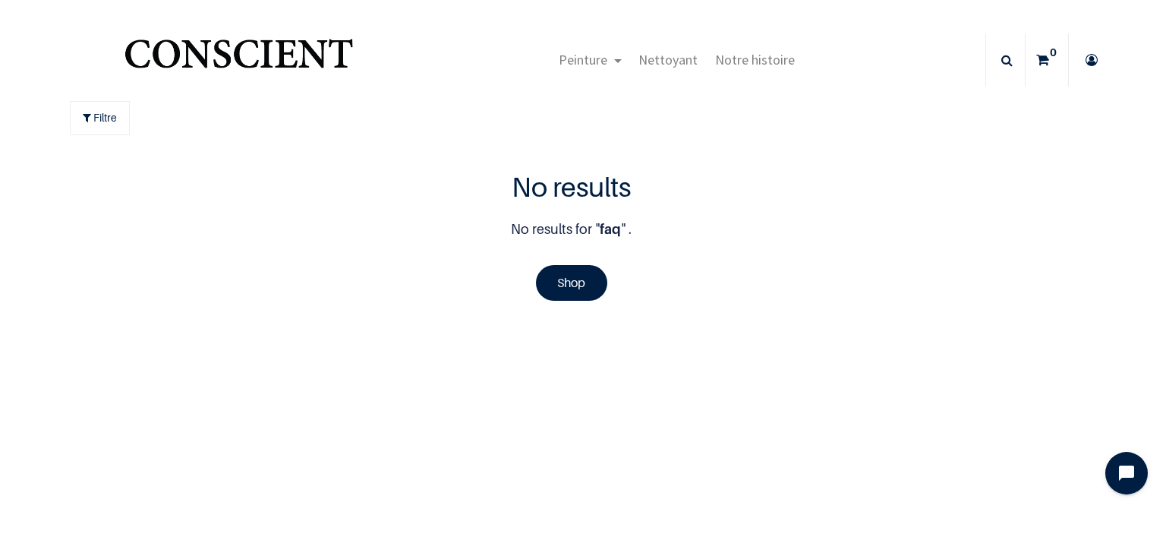
click at [254, 61] on img "Logo of Conscient" at bounding box center [238, 60] width 235 height 60
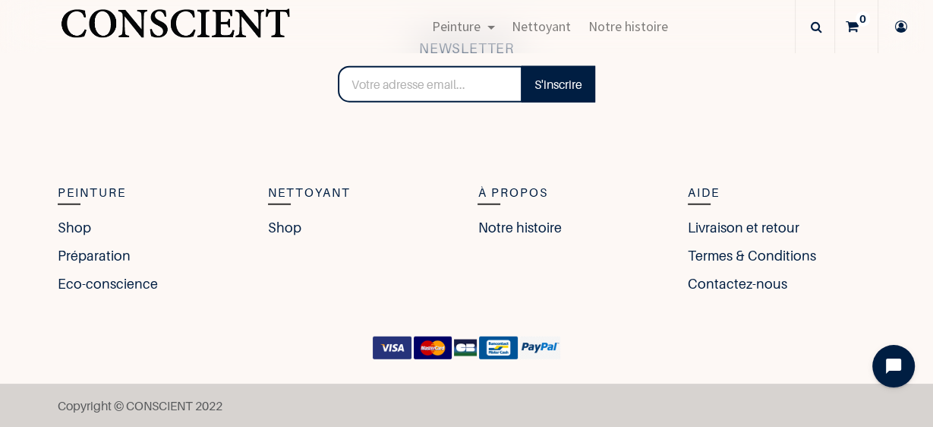
scroll to position [3296, 0]
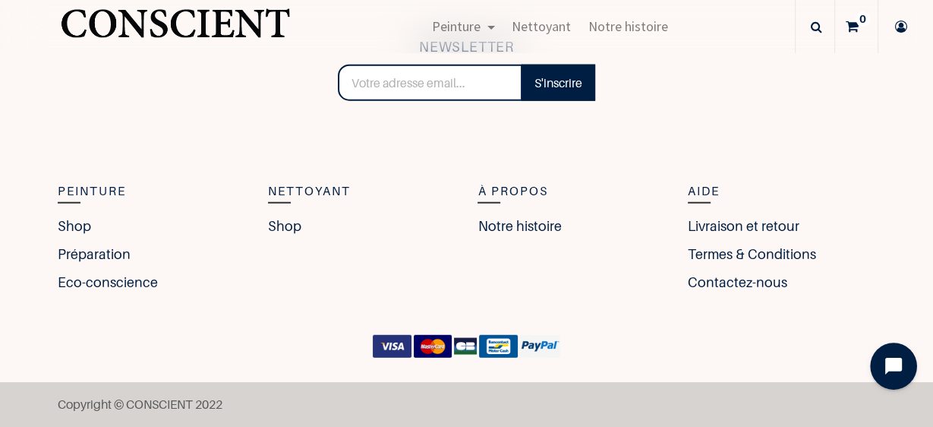
click at [884, 364] on icon "Open chat widget" at bounding box center [894, 366] width 20 height 20
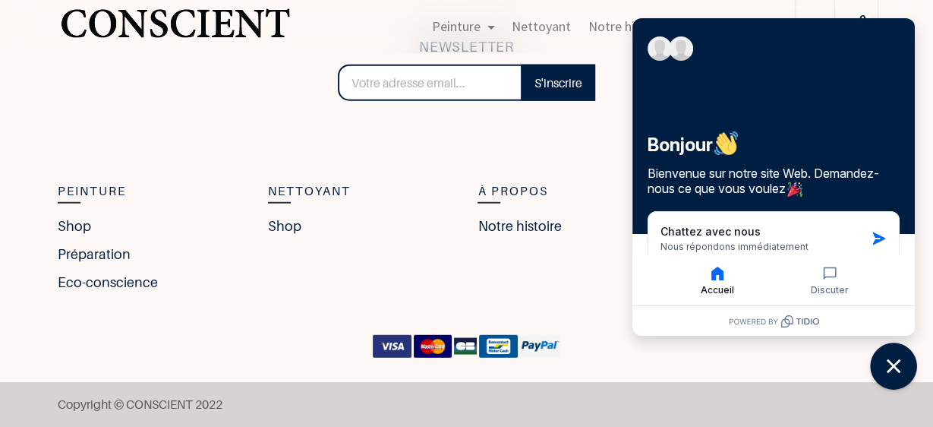
click at [884, 364] on icon "Close chat widget" at bounding box center [894, 367] width 24 height 24
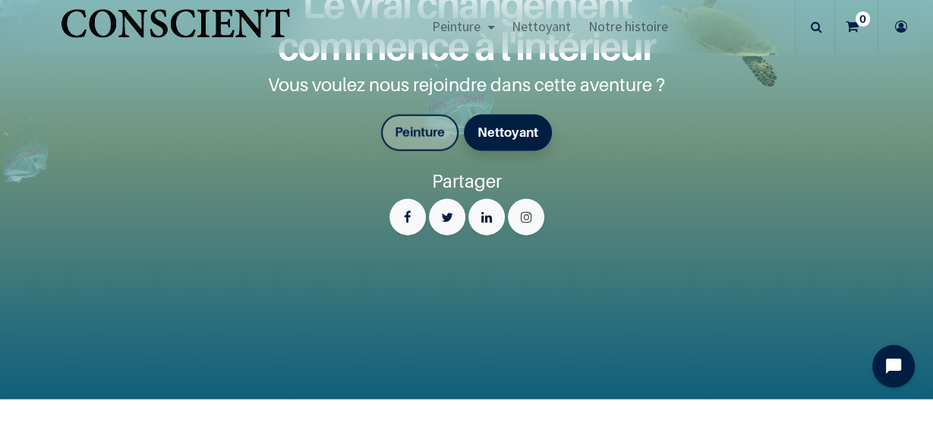
scroll to position [2725, 0]
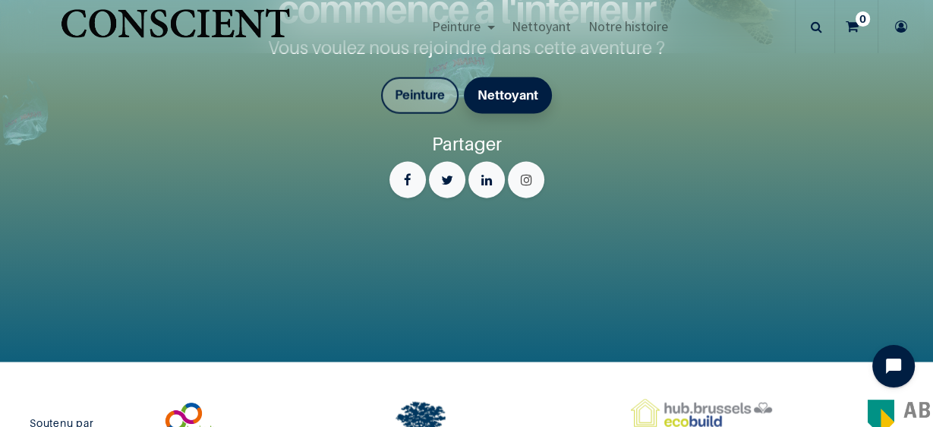
click at [812, 20] on icon at bounding box center [816, 26] width 11 height 53
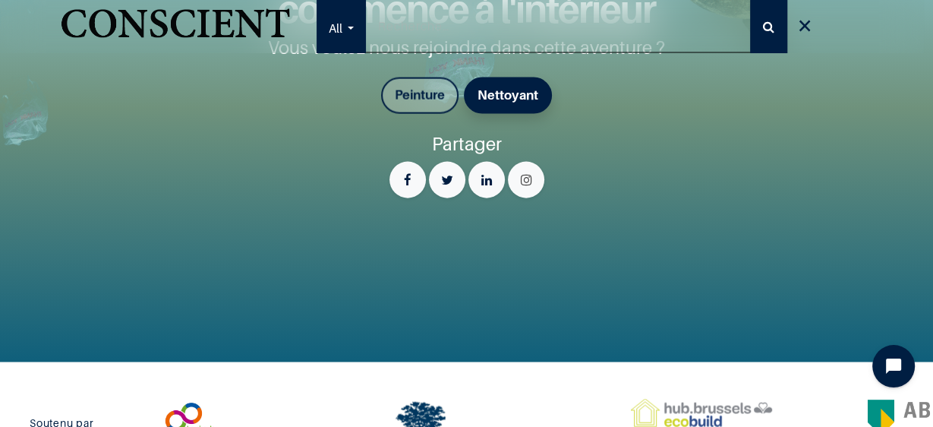
click at [807, 20] on icon at bounding box center [804, 26] width 15 height 30
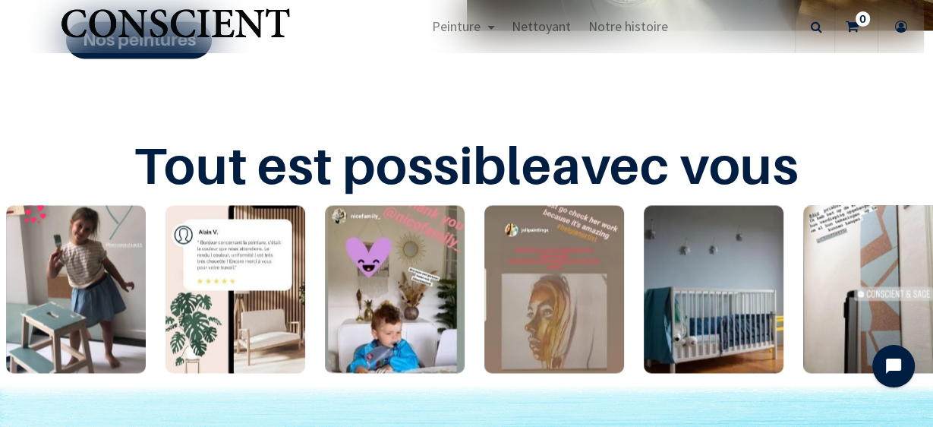
scroll to position [2319, 0]
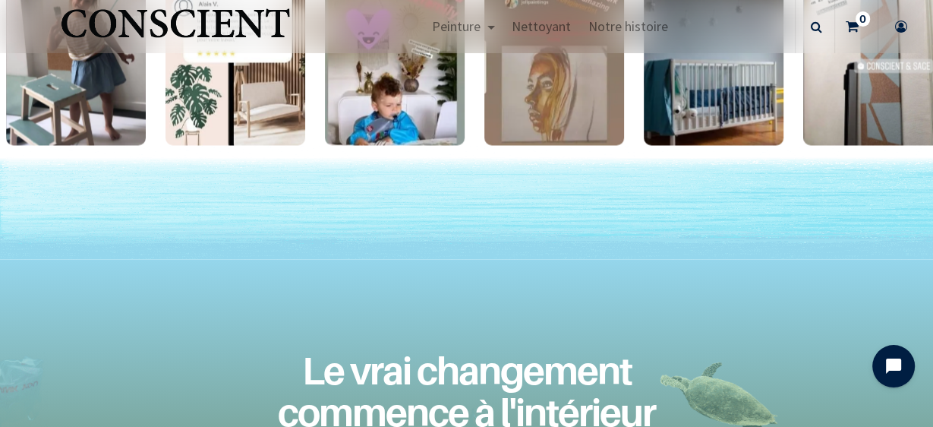
click at [73, 96] on img "1 / 24" at bounding box center [76, 61] width 140 height 168
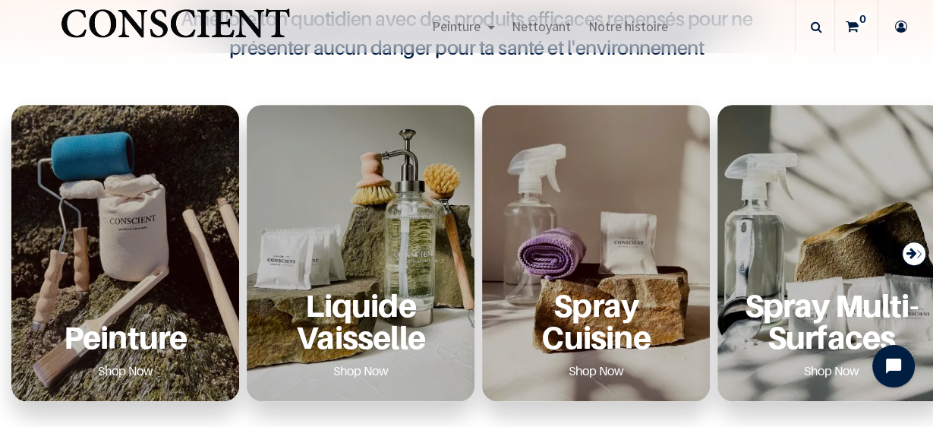
scroll to position [487, 0]
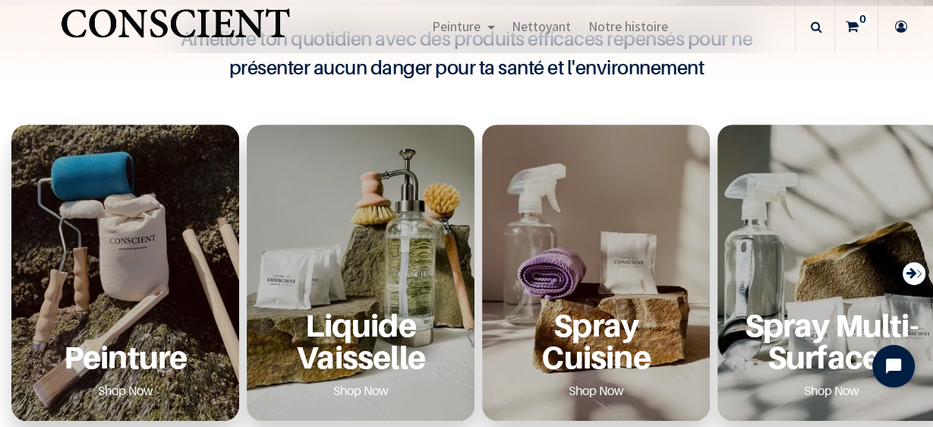
click at [172, 254] on div "Peinture Shop Now" at bounding box center [125, 273] width 228 height 296
click at [129, 263] on div "Peinture Shop Now" at bounding box center [125, 273] width 228 height 296
click at [124, 382] on link "Shop Now" at bounding box center [126, 390] width 92 height 24
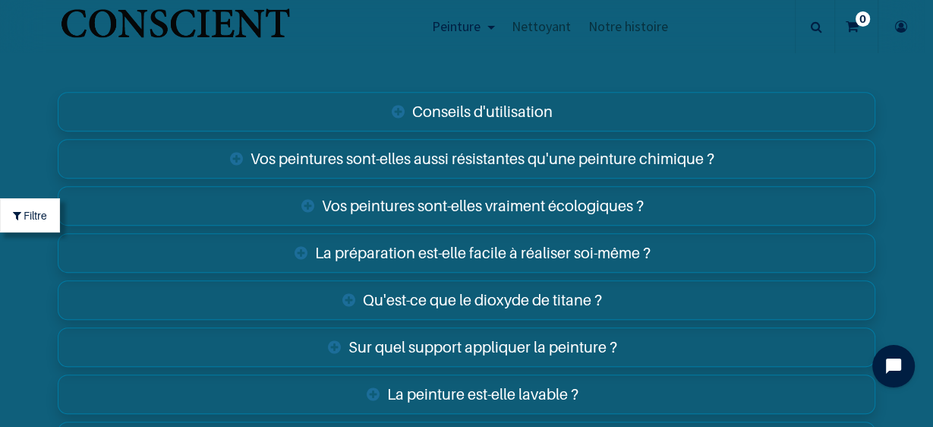
scroll to position [5173, 0]
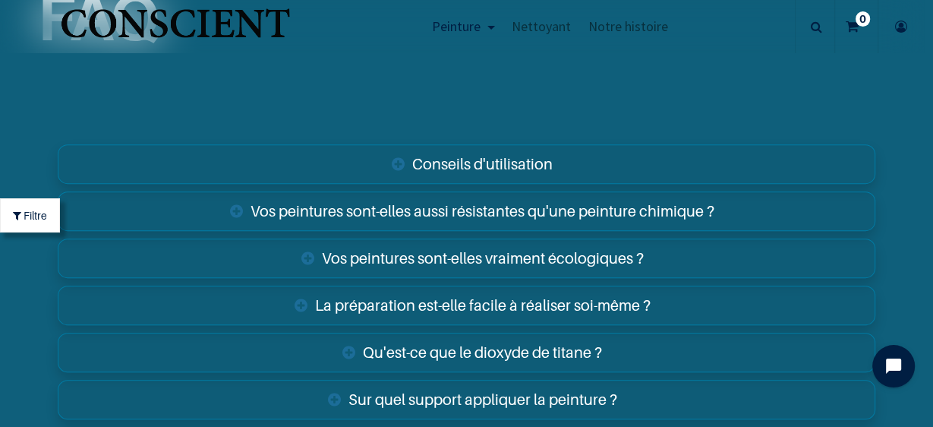
click at [461, 219] on link "Vos peintures sont-elles aussi résistantes qu'une peinture chimique ?" at bounding box center [466, 210] width 817 height 39
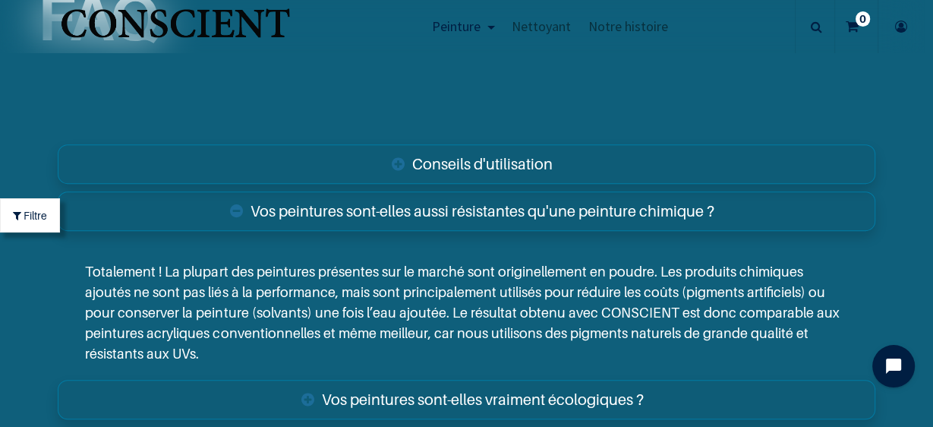
click at [431, 394] on link "Vos peintures sont-elles vraiment écologiques ?" at bounding box center [466, 399] width 817 height 39
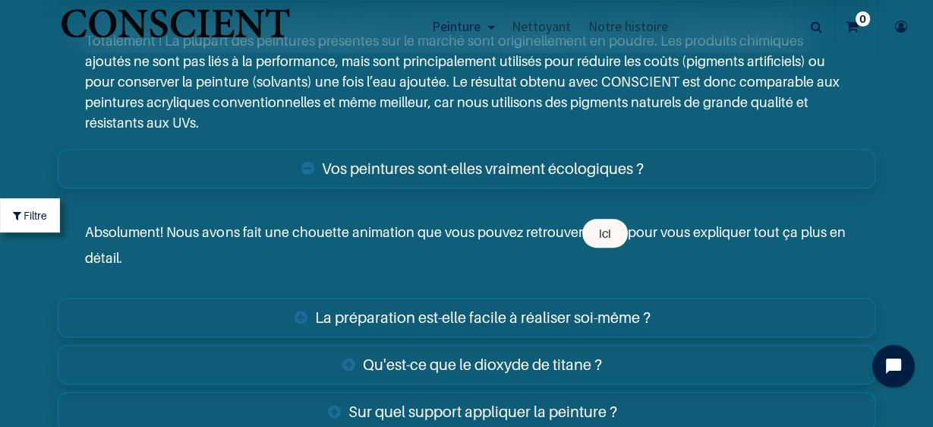
scroll to position [5433, 0]
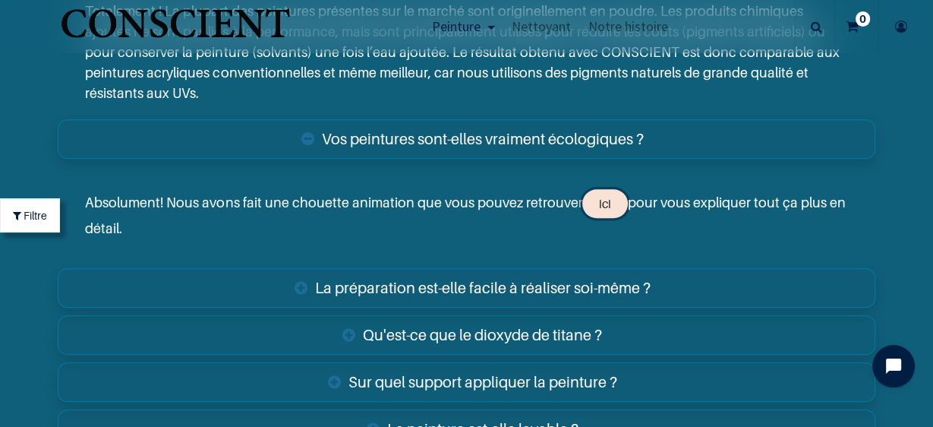
click at [597, 195] on link "ici" at bounding box center [604, 203] width 45 height 29
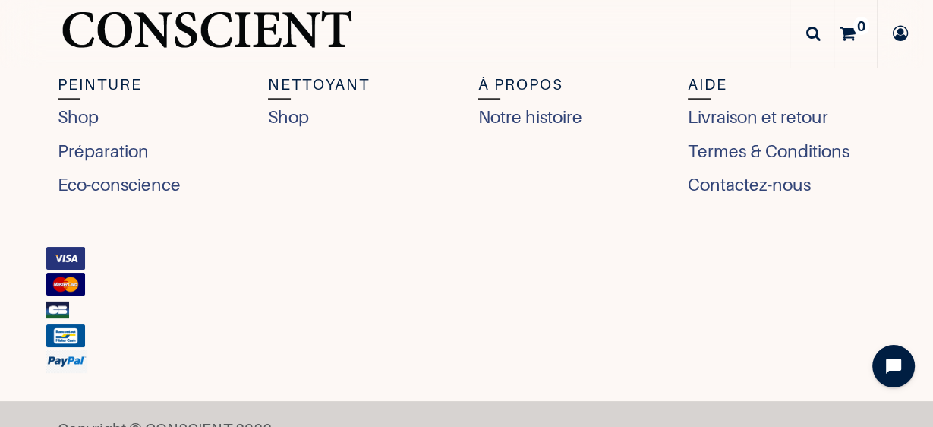
scroll to position [5693, 0]
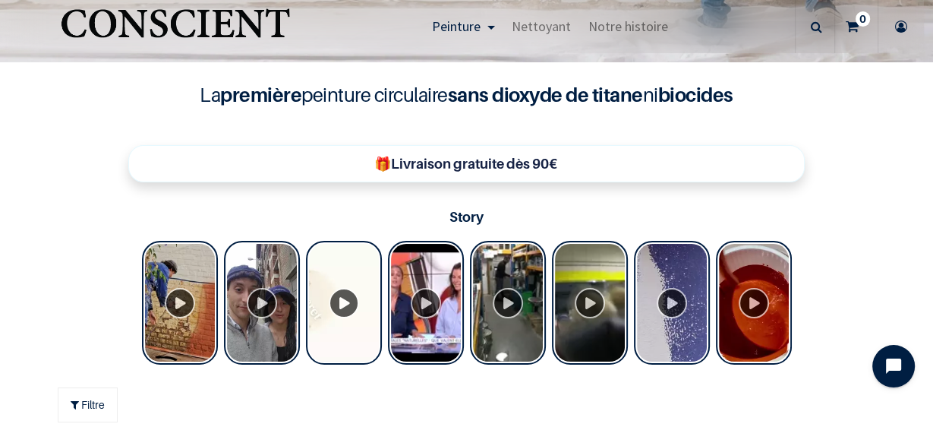
scroll to position [450, 0]
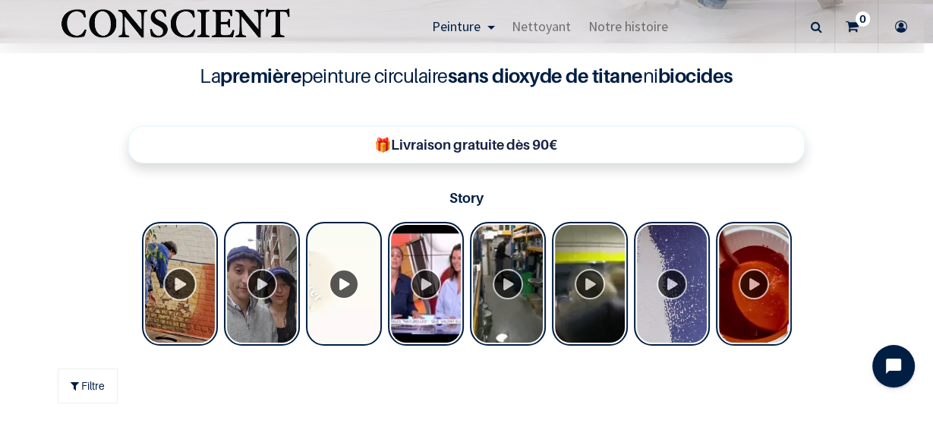
click at [179, 283] on div "Tolstoy Stories" at bounding box center [180, 284] width 76 height 124
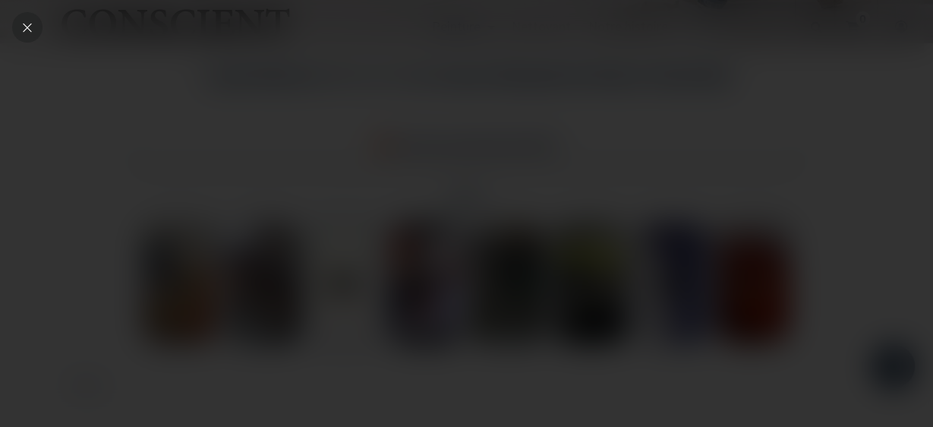
click at [26, 30] on icon "Close" at bounding box center [27, 27] width 14 height 14
